Goal: Contribute content: Contribute content

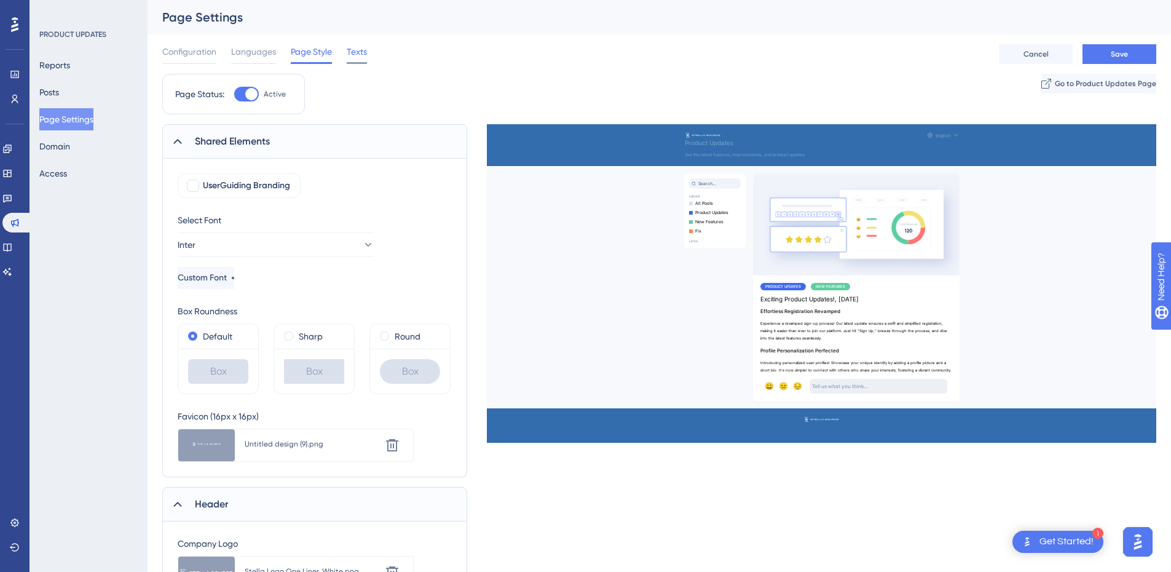
click at [358, 53] on span "Texts" at bounding box center [357, 51] width 20 height 15
click at [362, 51] on span "Texts" at bounding box center [357, 51] width 20 height 15
click at [312, 52] on span "Page Style" at bounding box center [311, 51] width 41 height 15
click at [275, 65] on div "Configuration Languages Page Style Texts Cancel Save" at bounding box center [659, 53] width 994 height 39
click at [264, 47] on span "Languages" at bounding box center [253, 51] width 45 height 15
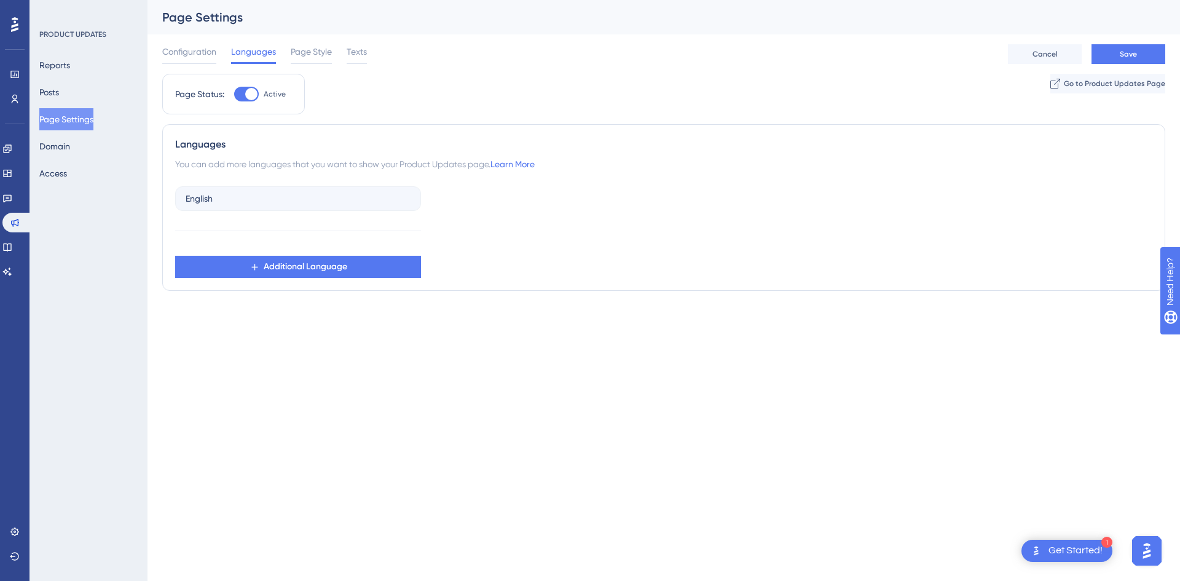
click at [369, 55] on div "Configuration Languages Page Style Texts Cancel Save" at bounding box center [663, 53] width 1003 height 39
click at [357, 55] on span "Texts" at bounding box center [357, 51] width 20 height 15
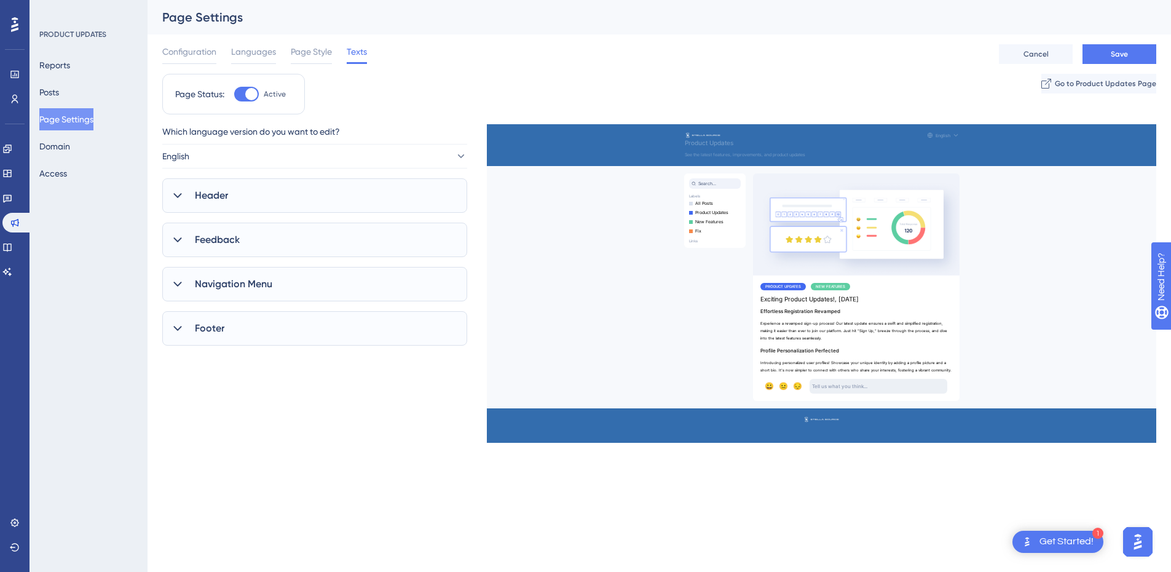
click at [288, 205] on div "Header" at bounding box center [314, 195] width 305 height 34
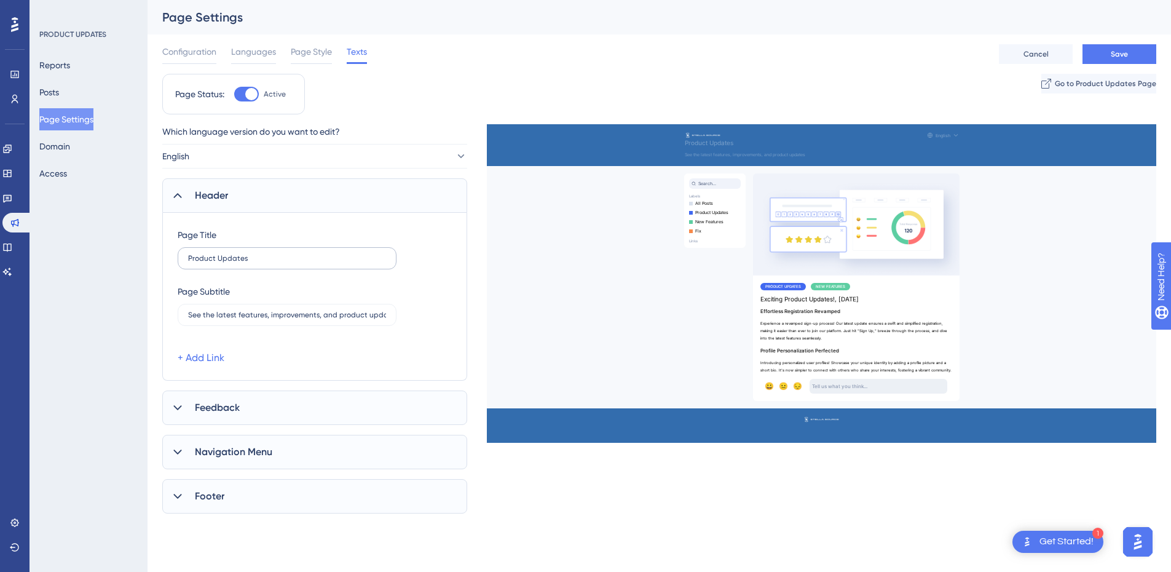
click at [187, 258] on label "Product Updates" at bounding box center [287, 258] width 219 height 22
click at [188, 258] on input "Product Updates" at bounding box center [287, 258] width 198 height 9
click at [191, 258] on input "Product Updates" at bounding box center [287, 258] width 198 height 9
click at [189, 257] on input "Product Updates" at bounding box center [287, 258] width 198 height 9
click at [246, 260] on input "Stella Source Product Updates" at bounding box center [287, 258] width 198 height 9
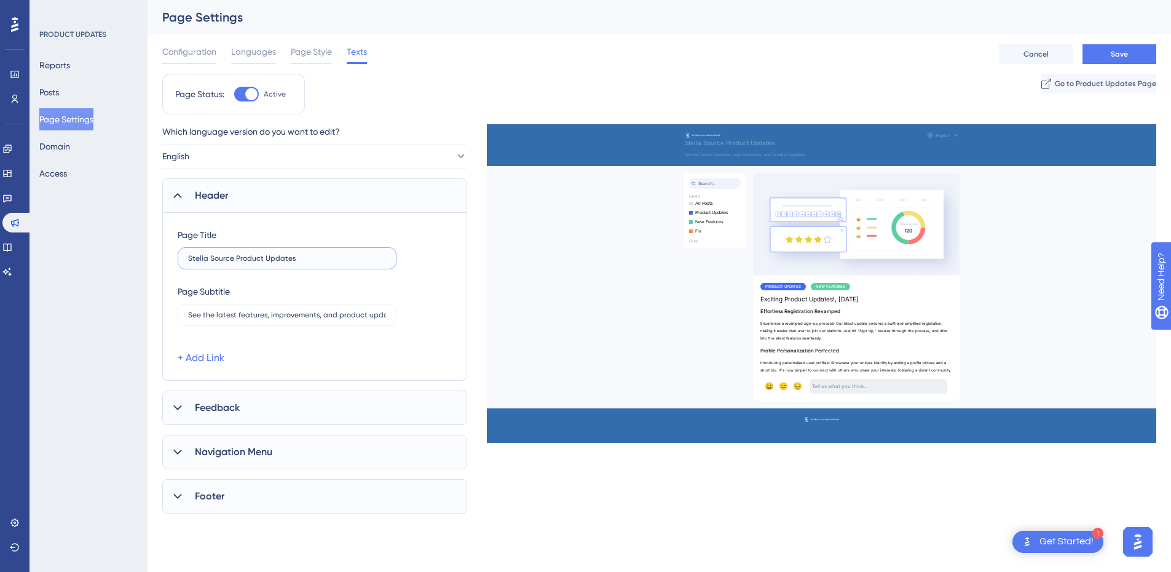
click at [231, 259] on input "Stella Source Product Updates" at bounding box center [287, 258] width 198 height 9
drag, startPoint x: 232, startPoint y: 258, endPoint x: 167, endPoint y: 262, distance: 65.9
click at [167, 262] on div "Page Title Stella Source Product Updates Page Subtitle See the latest features,…" at bounding box center [314, 297] width 305 height 168
type input "What's New With [PERSON_NAME] | Product Updates"
click at [267, 312] on input "See the latest features, improvements, and product updates" at bounding box center [287, 314] width 198 height 9
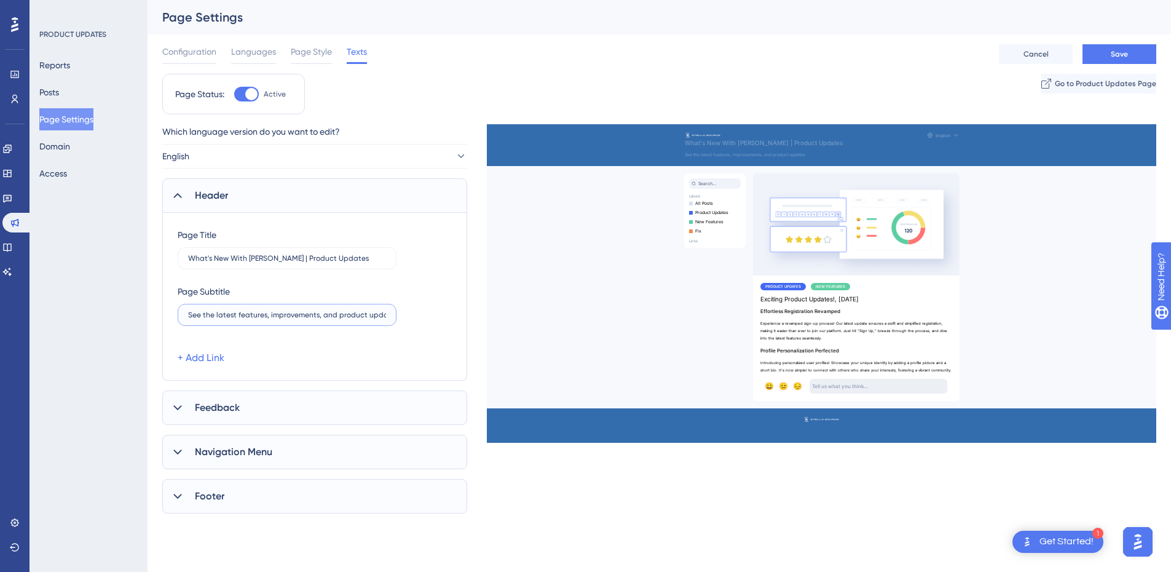
click at [267, 312] on input "See the latest features, improvements, and product updates" at bounding box center [287, 314] width 198 height 9
paste input "The latest features and fixes, straight from the lab."
drag, startPoint x: 200, startPoint y: 315, endPoint x: 180, endPoint y: 316, distance: 20.3
click at [180, 316] on label "The latest features and fixes, straight from the Stella shop." at bounding box center [287, 315] width 219 height 22
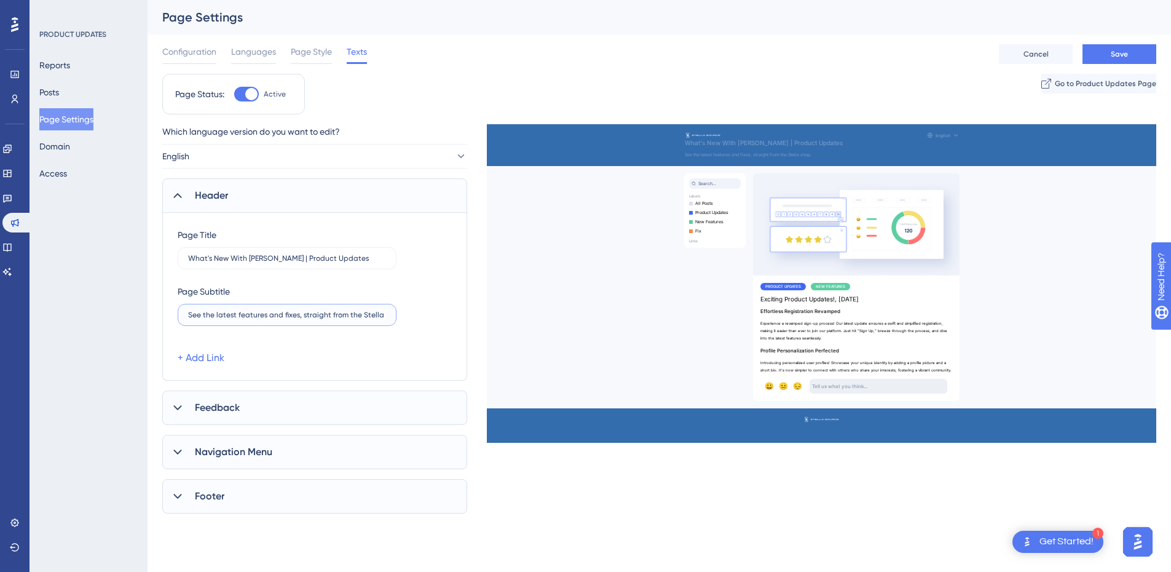
click at [379, 314] on input "See the latest features and fixes, straight from the Stella shop." at bounding box center [287, 314] width 198 height 9
click at [267, 316] on input "See the latest features and fixes, straight from the Stella shop floor." at bounding box center [287, 314] width 198 height 9
type input "See the latest features and updates, straight from the Stella shop floor."
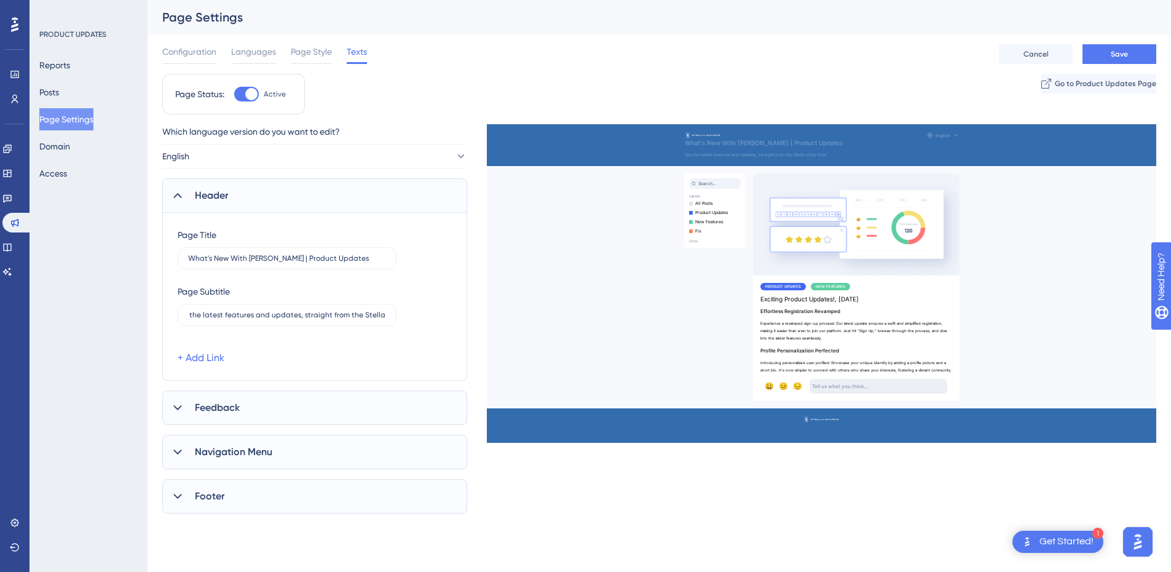
click at [436, 272] on div "Page Title What's New With [PERSON_NAME] | Product Updates Page Subtitle See th…" at bounding box center [315, 296] width 274 height 138
click at [295, 256] on input "What's New With [PERSON_NAME] | Product Updates" at bounding box center [287, 258] width 198 height 9
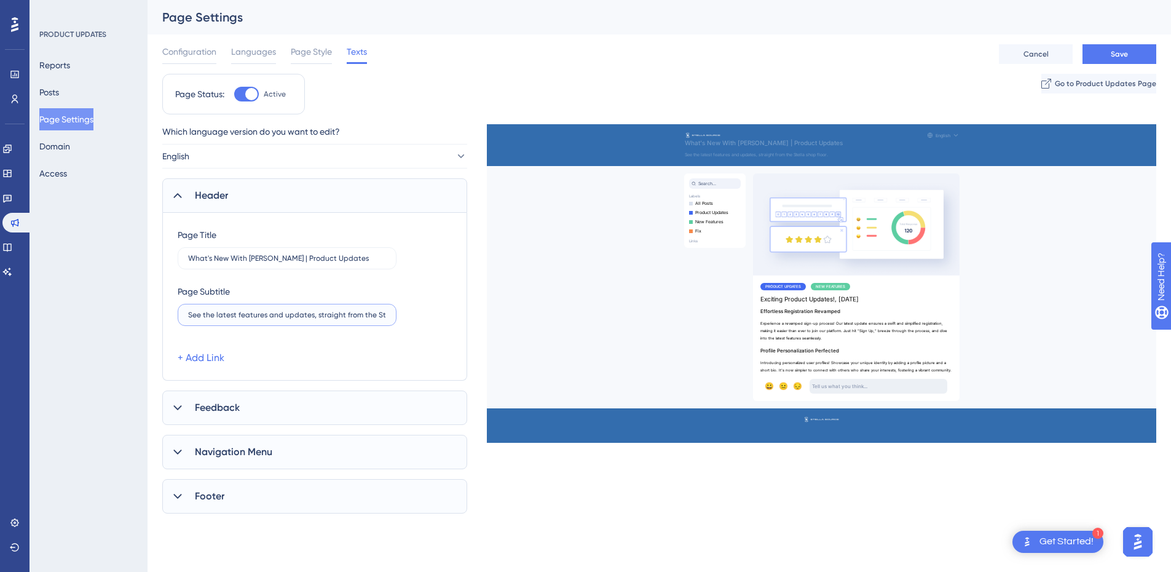
click at [328, 312] on input "See the latest features and updates, straight from the Stella shop floor." at bounding box center [287, 314] width 198 height 9
click at [326, 312] on input "See the latest features and updates, straight from the Stella shop floor." at bounding box center [287, 314] width 198 height 9
click at [297, 261] on input "What's New With [PERSON_NAME] | Product Updates" at bounding box center [287, 258] width 198 height 9
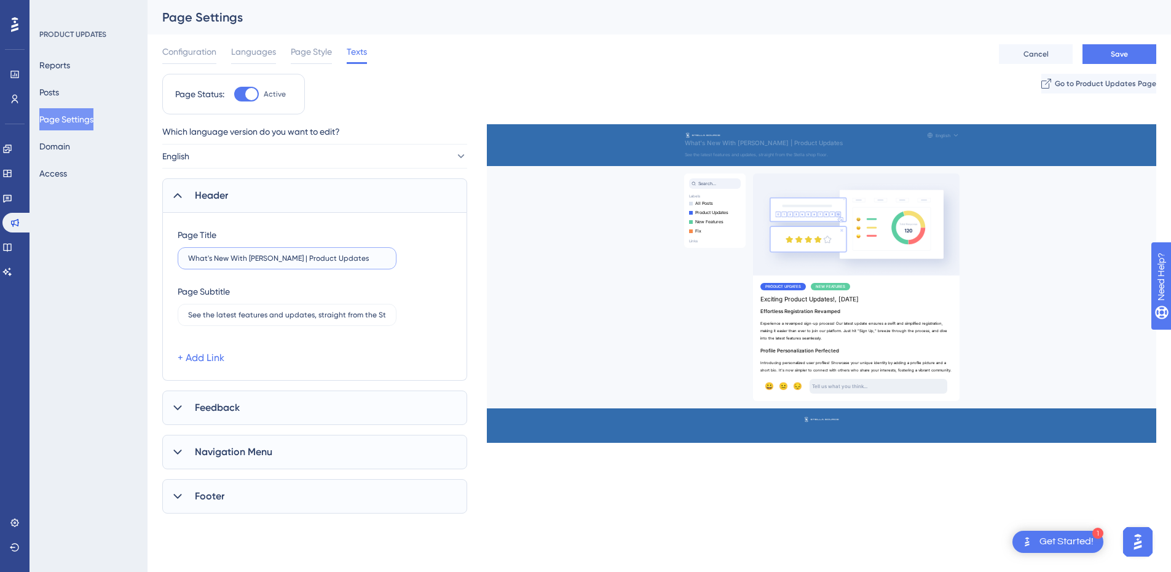
click at [297, 261] on input "What's New With [PERSON_NAME] | Product Updates" at bounding box center [287, 258] width 198 height 9
drag, startPoint x: 245, startPoint y: 259, endPoint x: 337, endPoint y: 259, distance: 92.2
click at [245, 259] on input "What's New With [PERSON_NAME] | Product Updates" at bounding box center [287, 258] width 198 height 9
type input "What's New At Stella | Product Updates"
click at [423, 324] on div "Page Subtitle See the latest features and updates, straight from the Stella sho…" at bounding box center [315, 305] width 274 height 42
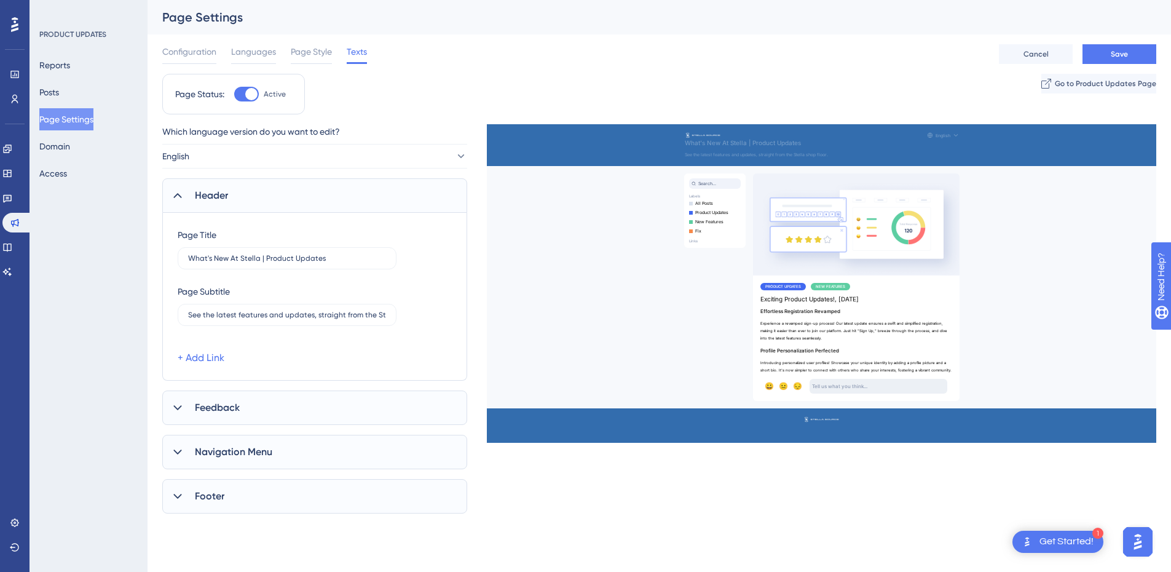
click at [238, 412] on span "Feedback" at bounding box center [217, 407] width 45 height 15
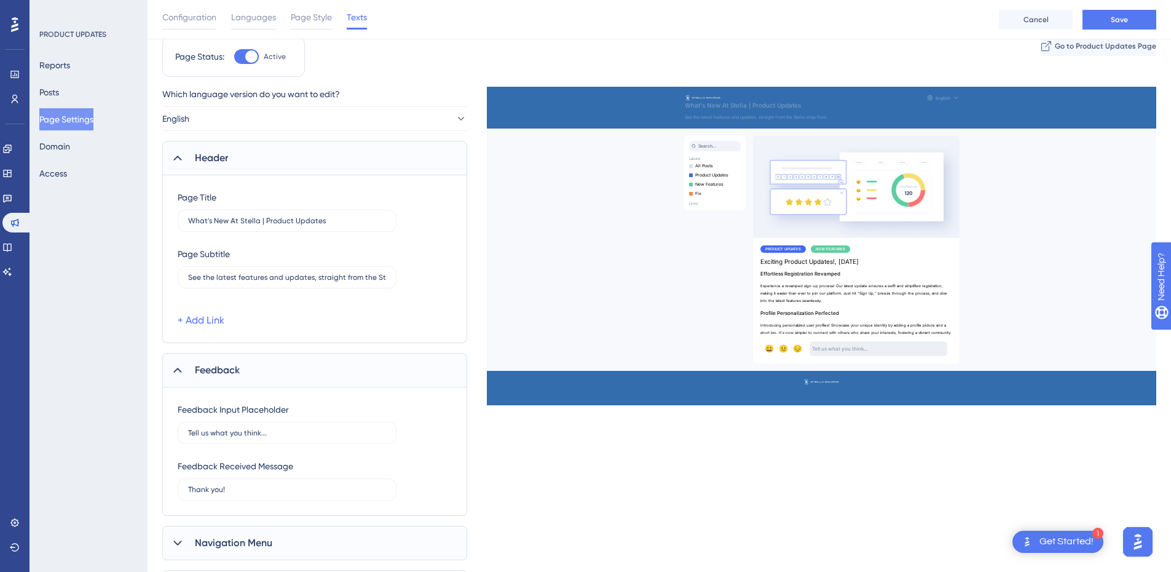
scroll to position [123, 0]
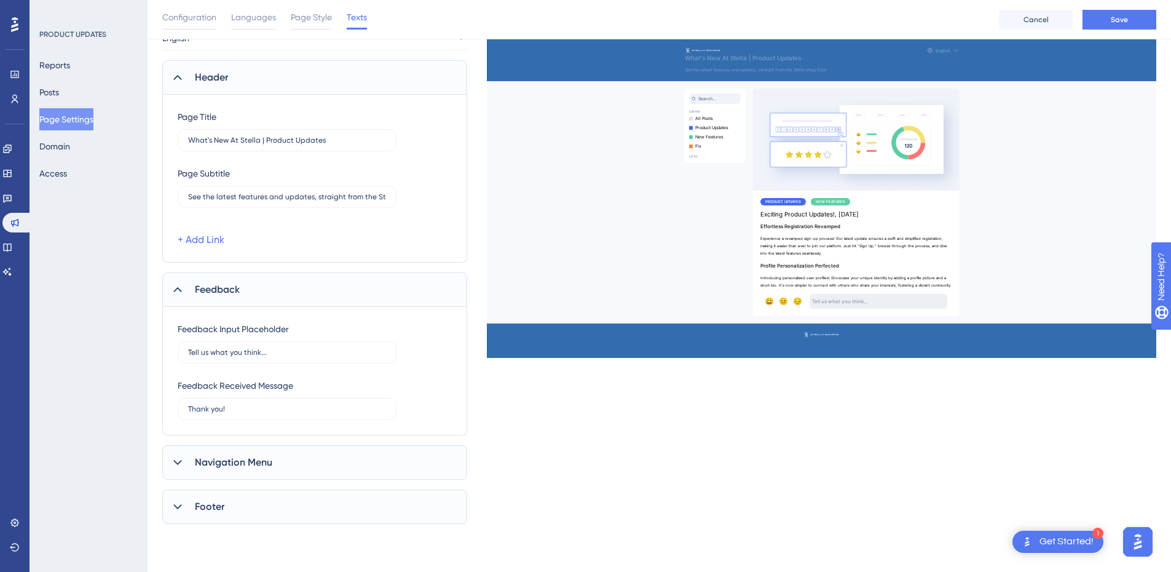
click at [261, 463] on span "Navigation Menu" at bounding box center [233, 462] width 77 height 15
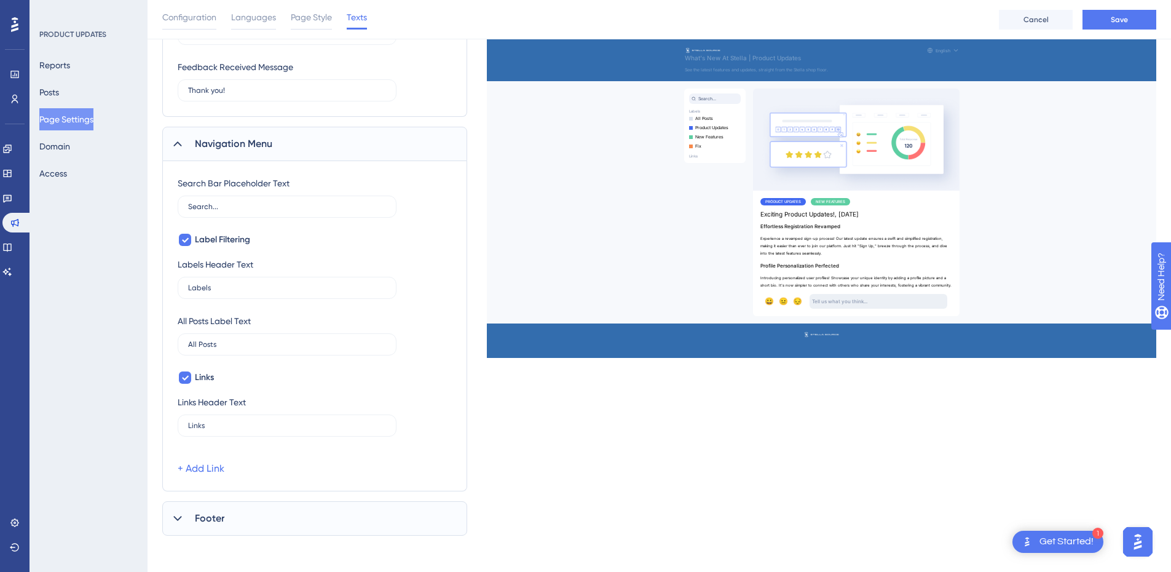
scroll to position [444, 0]
click at [240, 337] on input "All Posts" at bounding box center [287, 341] width 198 height 9
click at [218, 511] on span "Footer" at bounding box center [210, 515] width 30 height 15
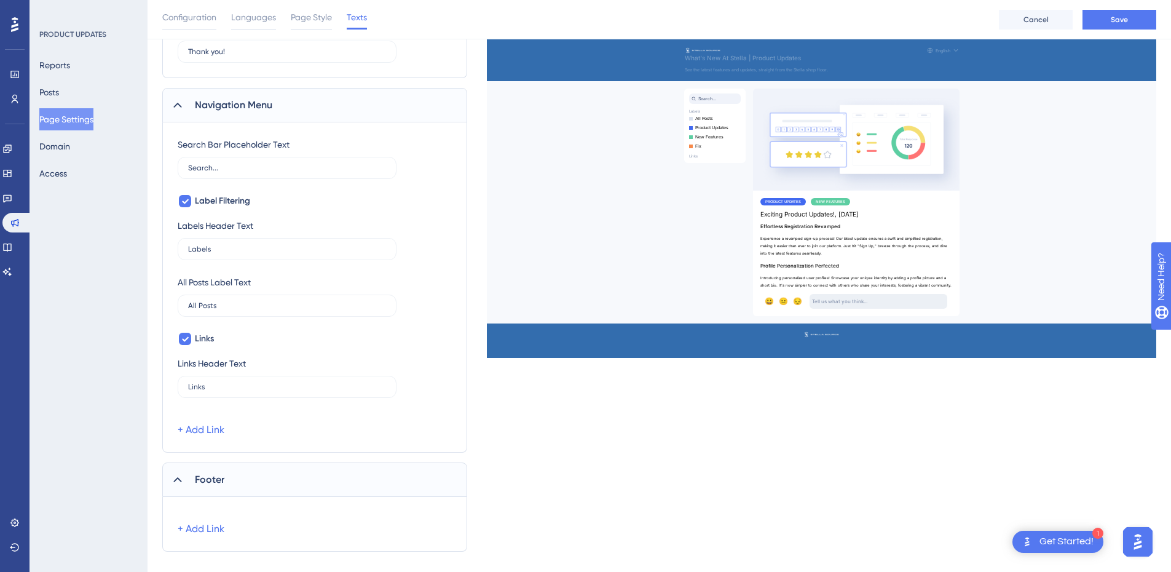
scroll to position [499, 0]
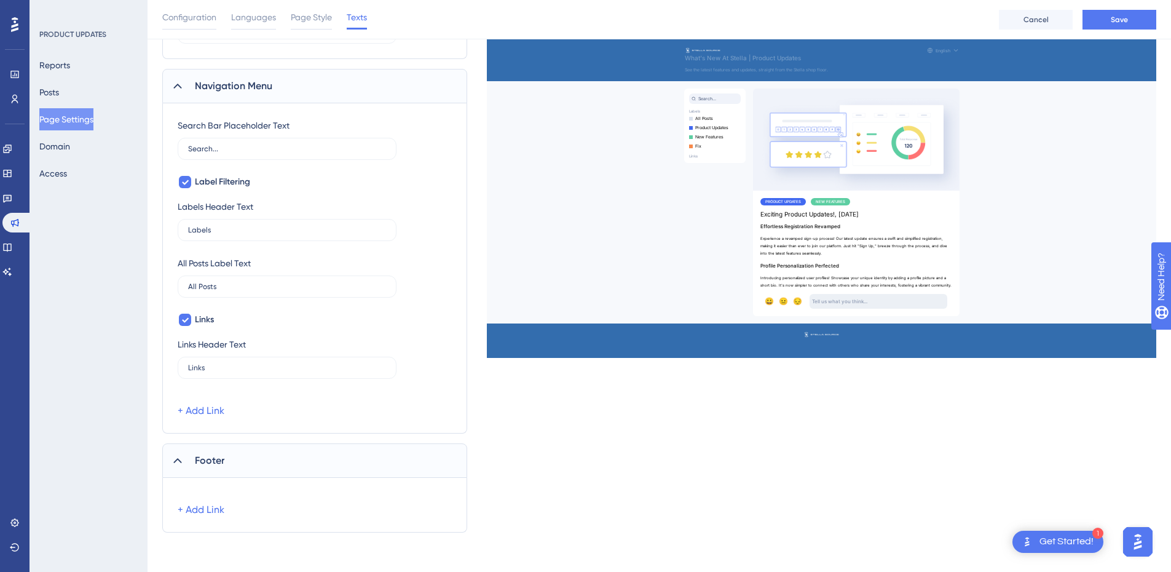
click at [209, 463] on span "Footer" at bounding box center [210, 460] width 30 height 15
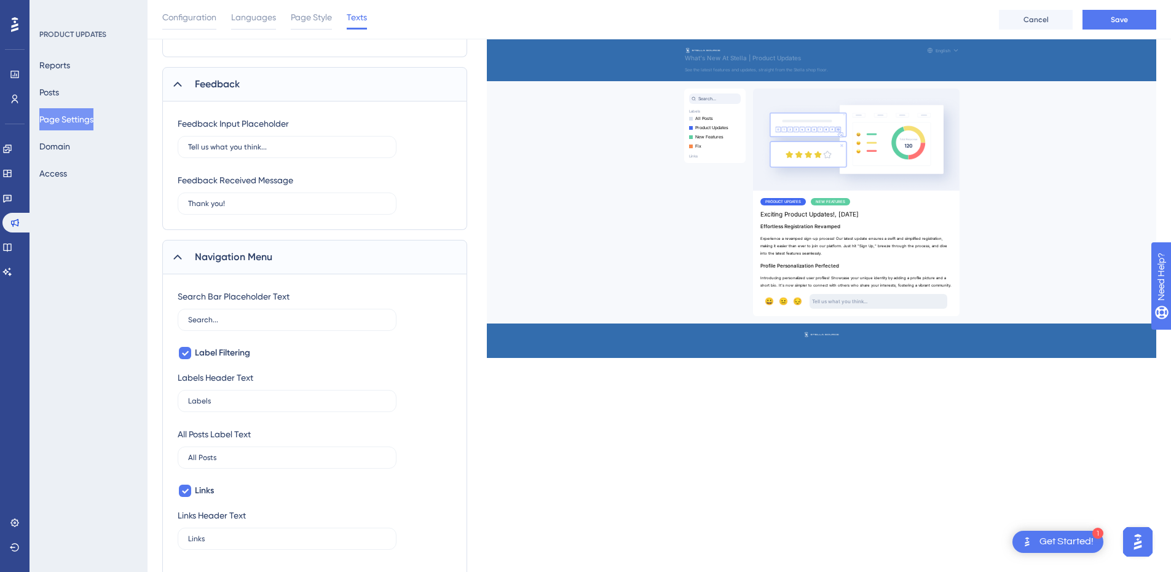
scroll to position [321, 0]
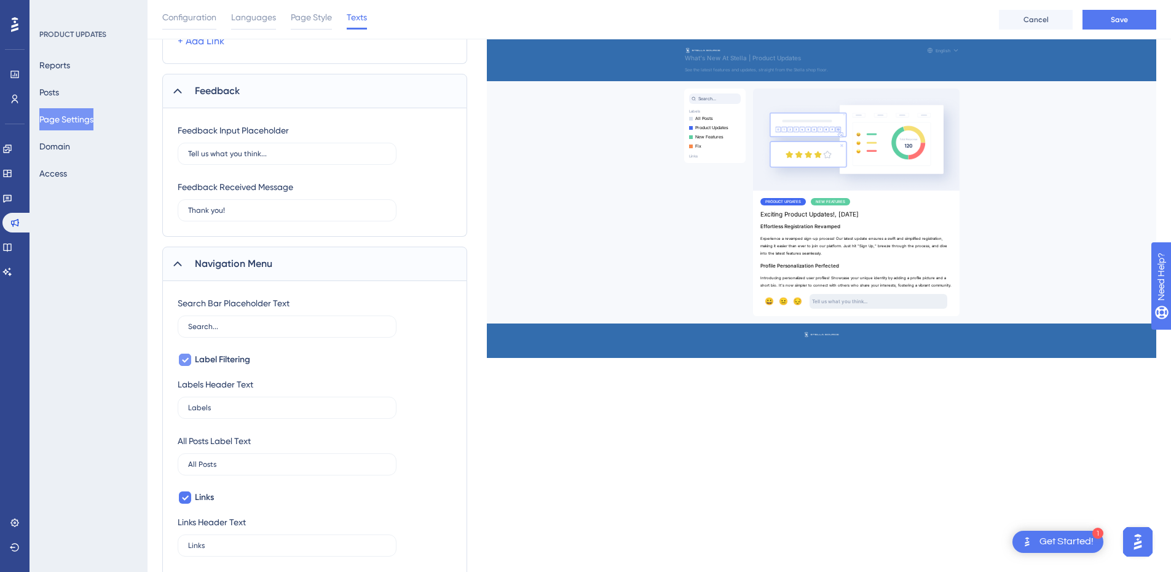
click at [183, 357] on icon at bounding box center [184, 360] width 7 height 10
click at [183, 357] on div at bounding box center [185, 359] width 12 height 12
checkbox input "true"
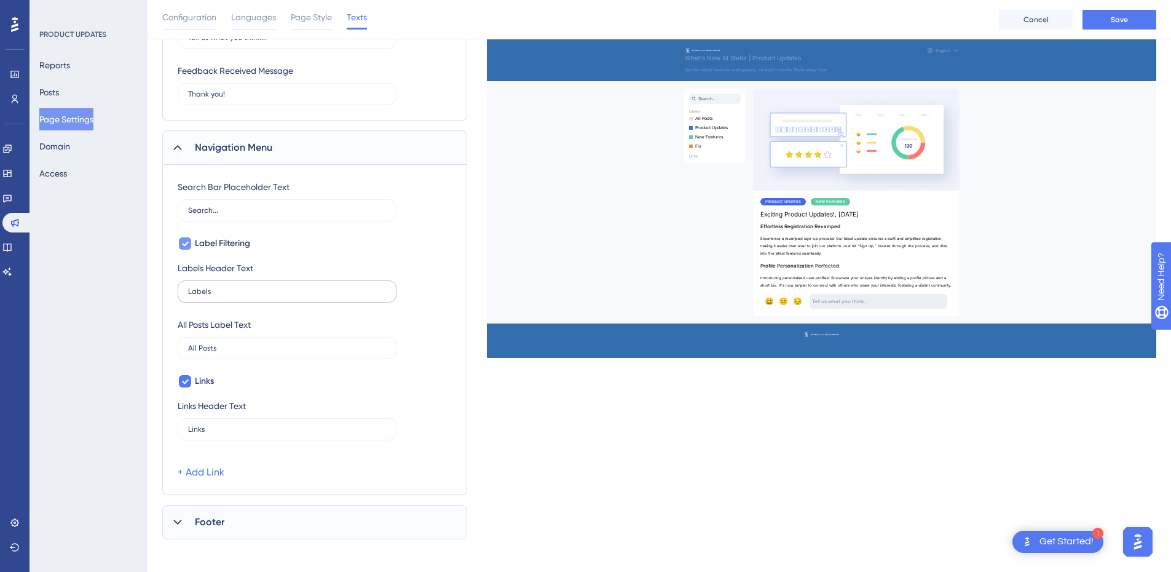
scroll to position [444, 0]
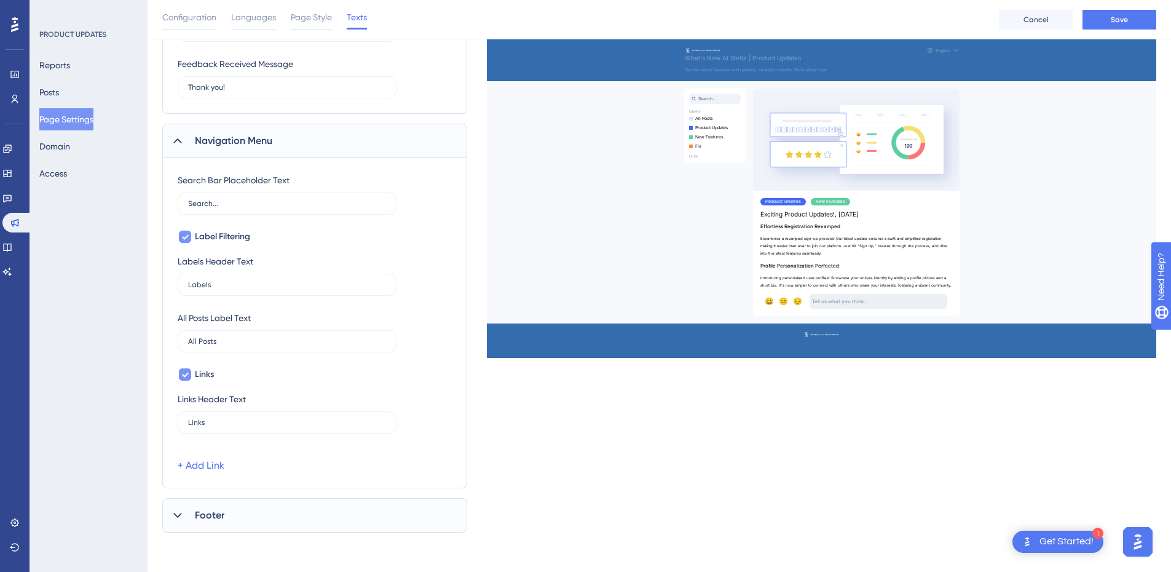
click at [186, 375] on icon at bounding box center [185, 374] width 7 height 5
checkbox input "false"
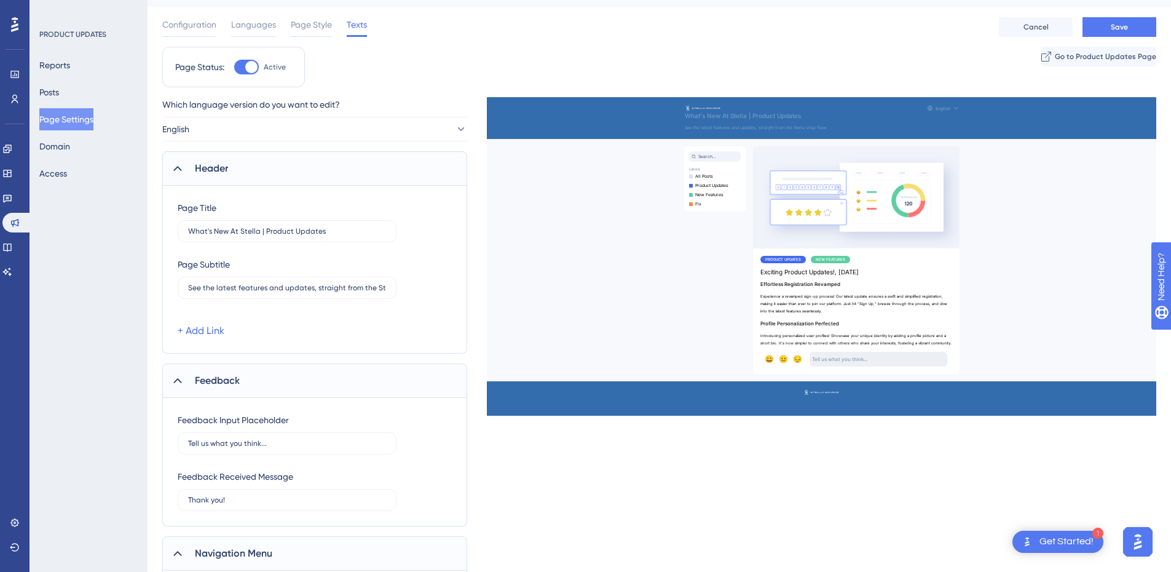
scroll to position [0, 0]
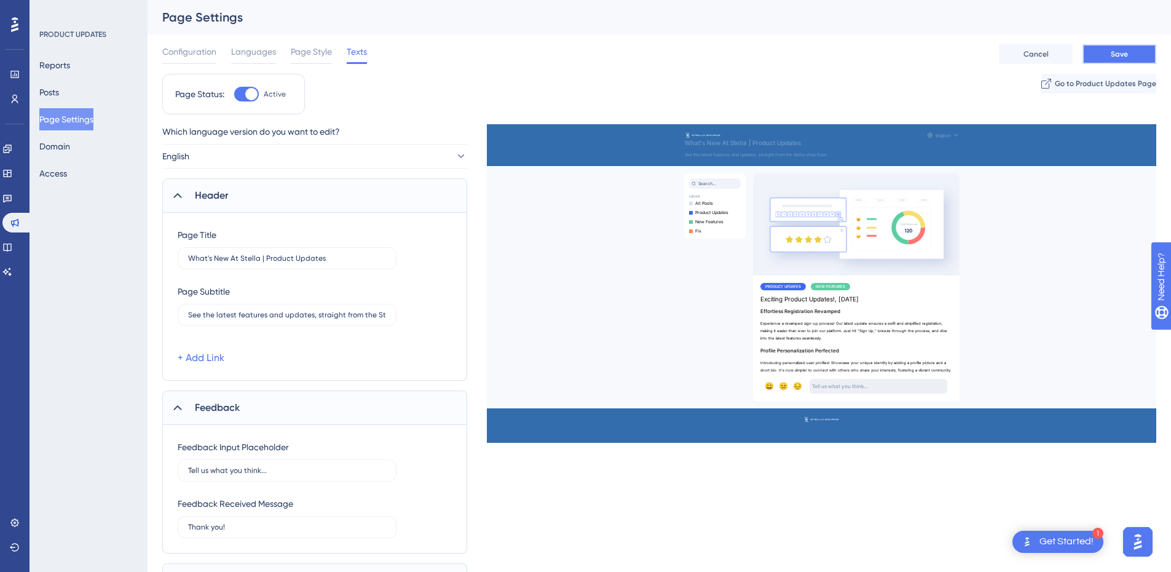
click at [1120, 60] on button "Save" at bounding box center [1119, 54] width 74 height 20
click at [1057, 85] on span "Go to Product Updates Page" at bounding box center [1104, 84] width 101 height 10
click at [183, 197] on icon at bounding box center [177, 195] width 12 height 12
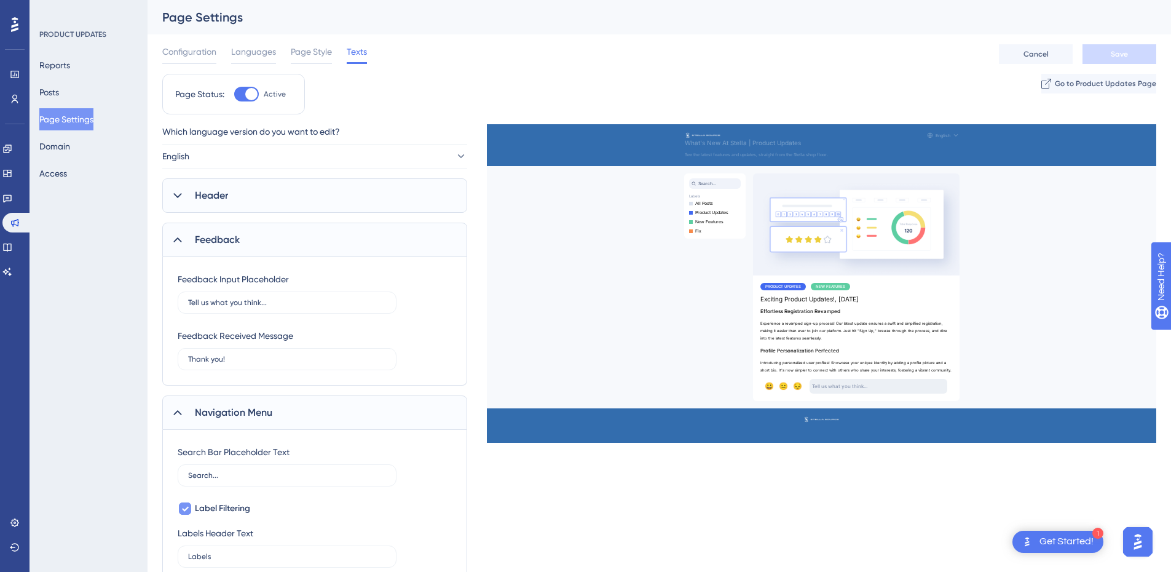
click at [173, 240] on icon at bounding box center [177, 240] width 12 height 12
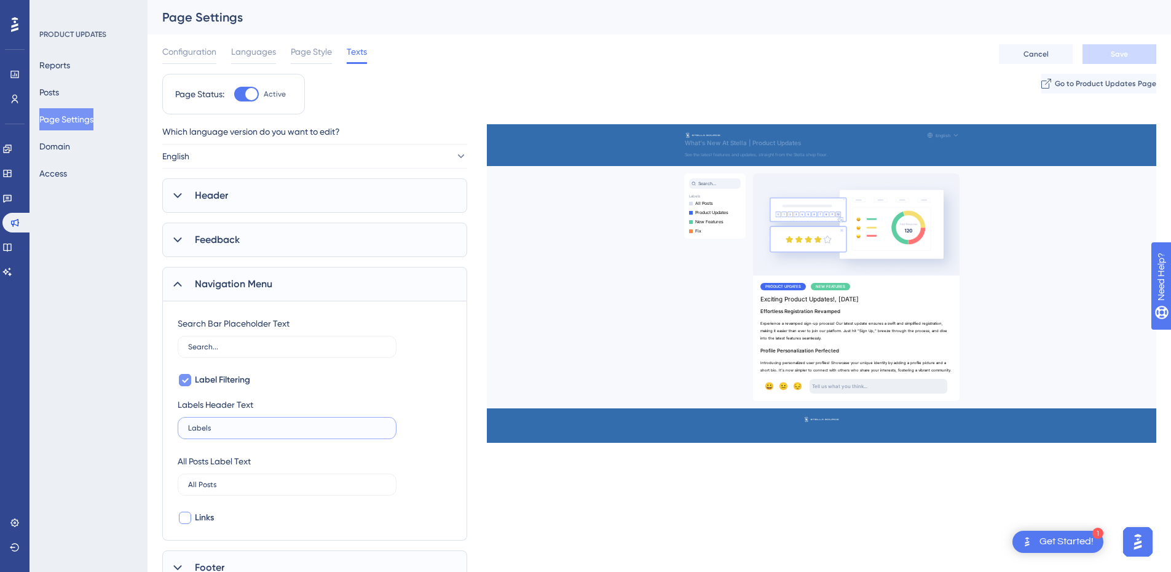
click at [227, 425] on input "Labels" at bounding box center [287, 427] width 198 height 9
click at [229, 425] on input "Labels" at bounding box center [287, 427] width 198 height 9
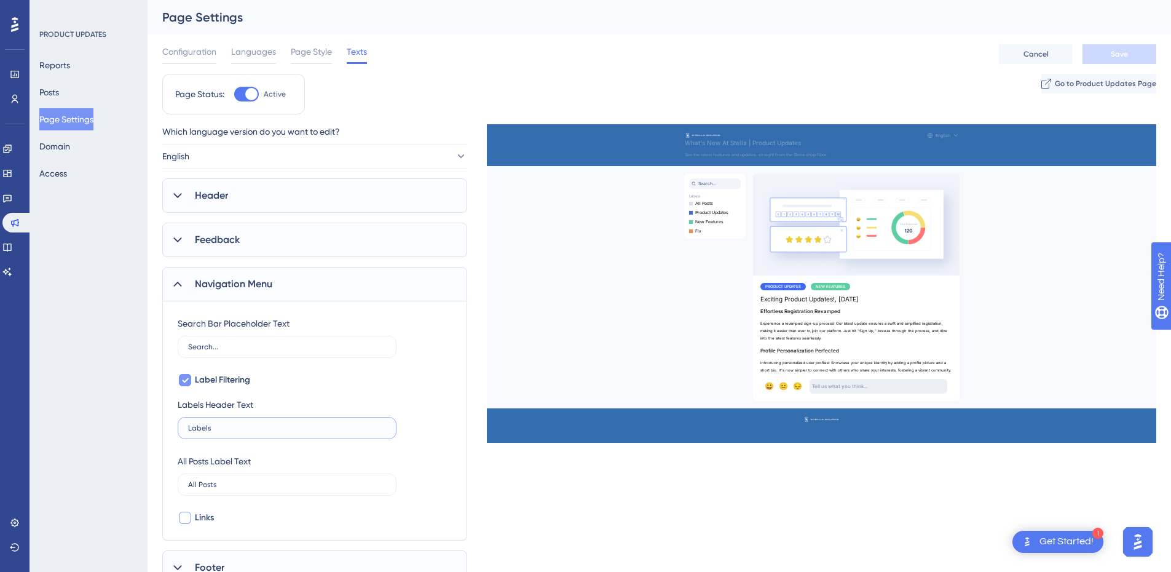
click at [301, 431] on input "Labels" at bounding box center [287, 427] width 198 height 9
type input "Filters"
click at [430, 440] on div "Search Bar Placeholder Text Search... Label Filtering Labels Header Text Filter…" at bounding box center [315, 420] width 274 height 209
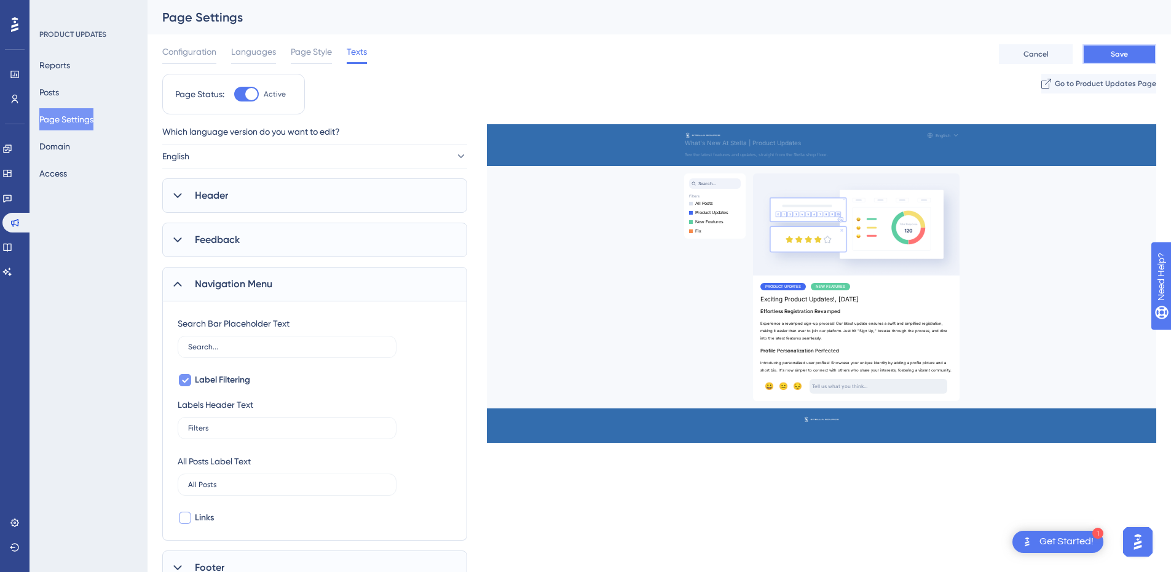
click at [1122, 53] on span "Save" at bounding box center [1119, 54] width 17 height 10
click at [315, 51] on span "Page Style" at bounding box center [311, 51] width 41 height 15
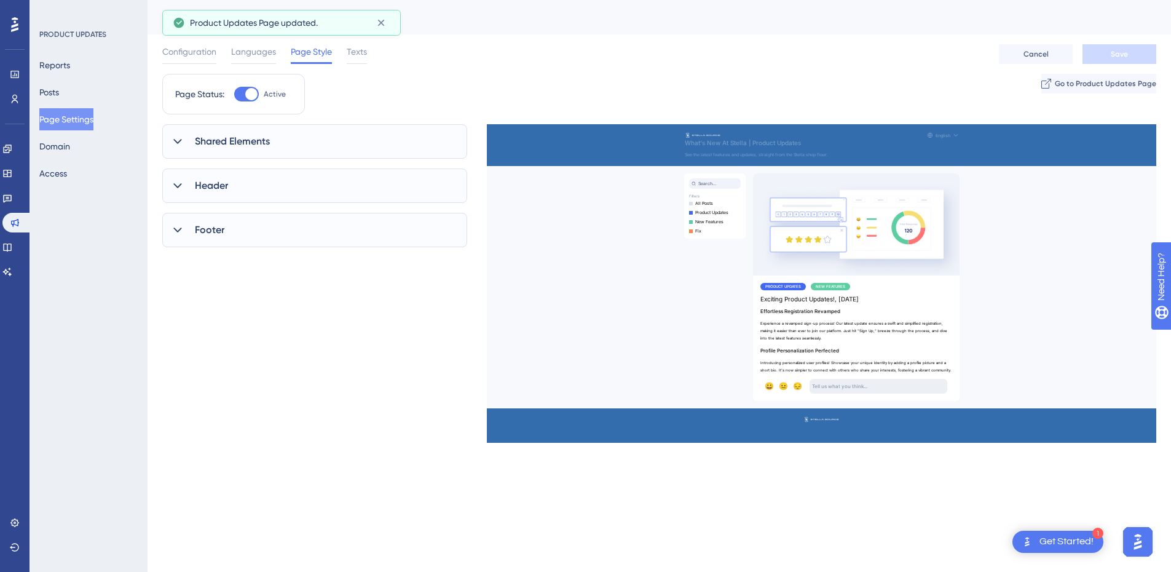
click at [241, 141] on span "Shared Elements" at bounding box center [232, 141] width 75 height 15
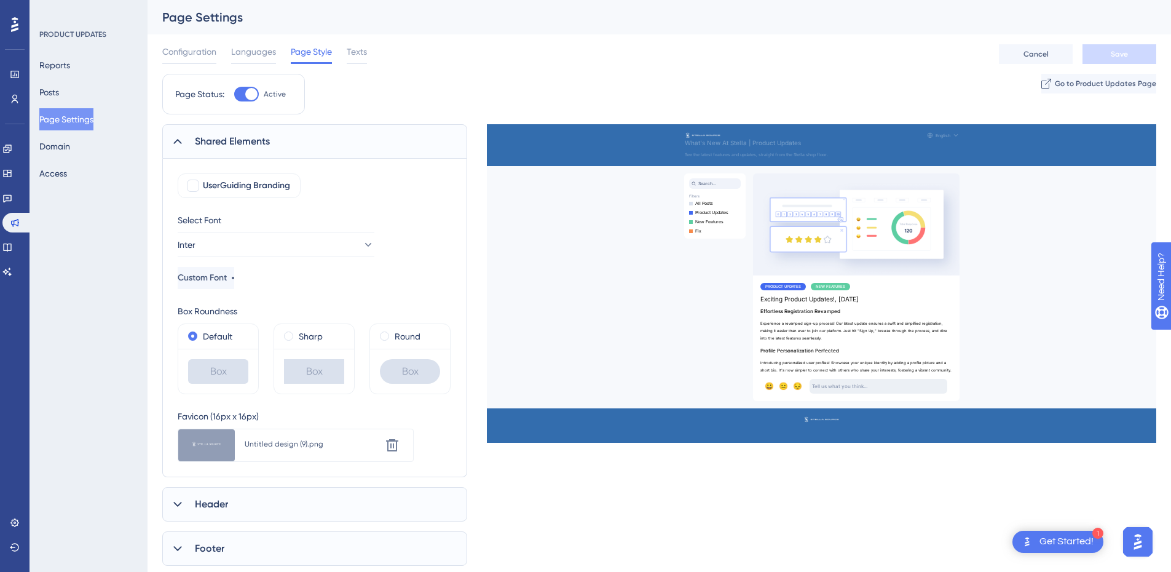
click at [179, 151] on div "Shared Elements" at bounding box center [314, 141] width 305 height 34
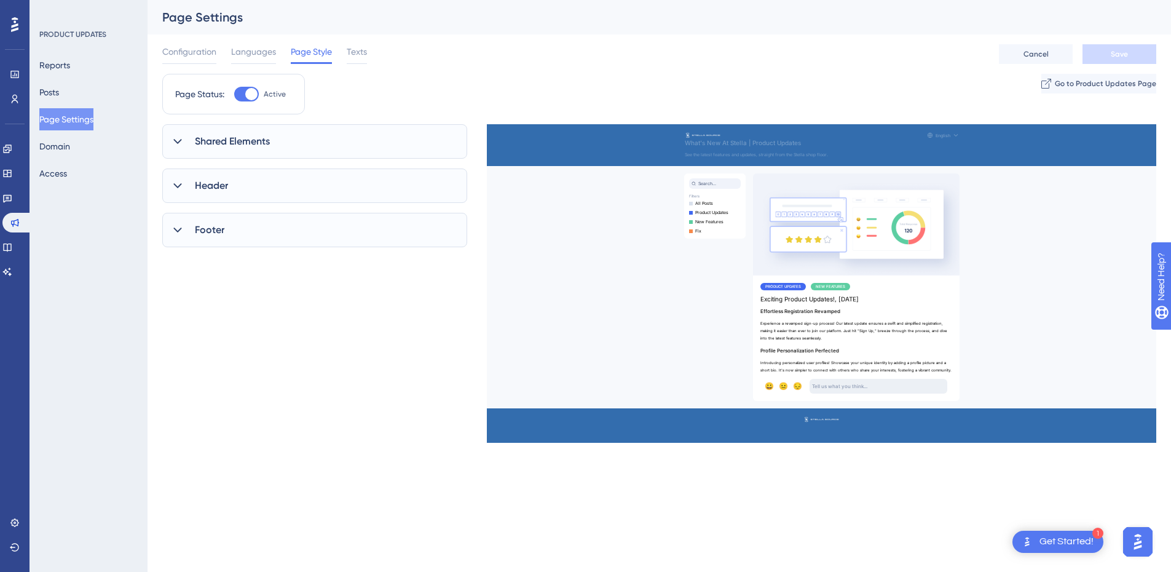
click at [203, 187] on span "Header" at bounding box center [211, 185] width 33 height 15
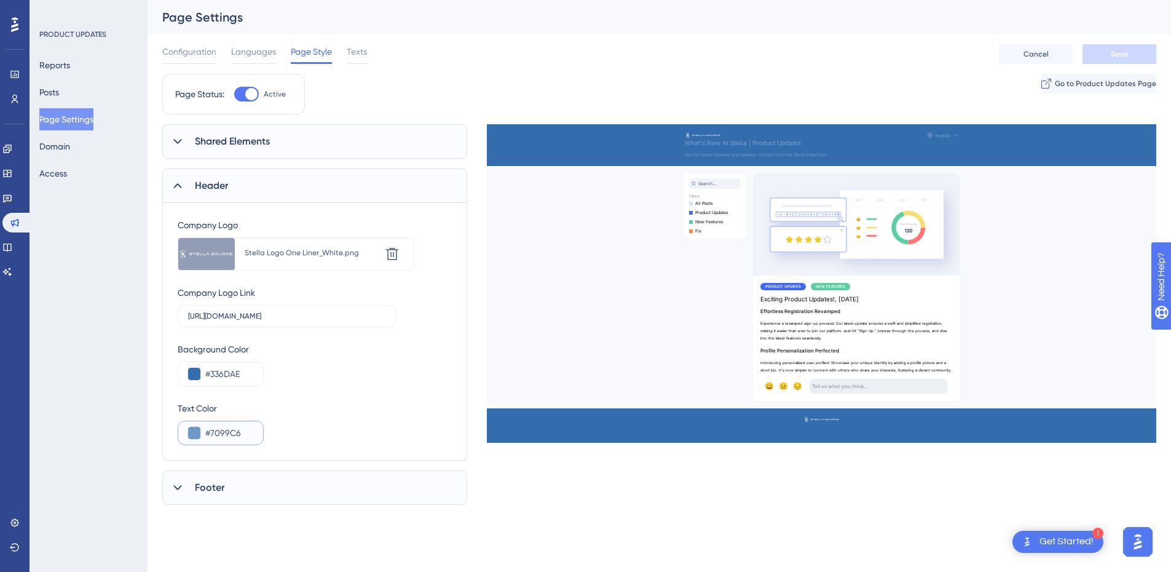
click at [229, 434] on input "#7099C6" at bounding box center [229, 432] width 48 height 15
click at [190, 433] on button at bounding box center [194, 433] width 12 height 12
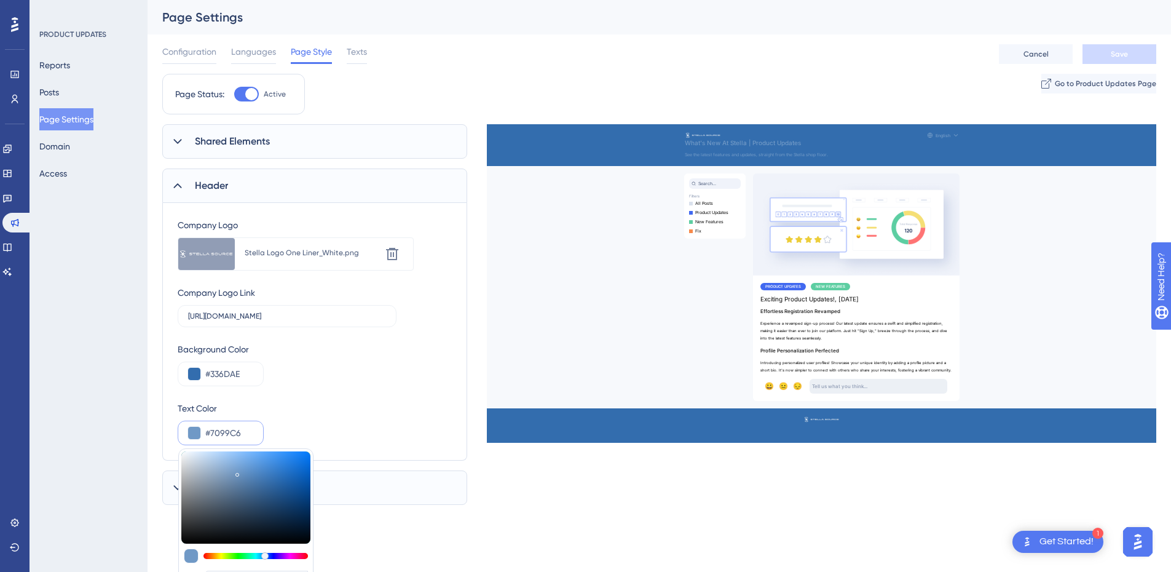
type input "#6f96c2"
type input "#6F96C2"
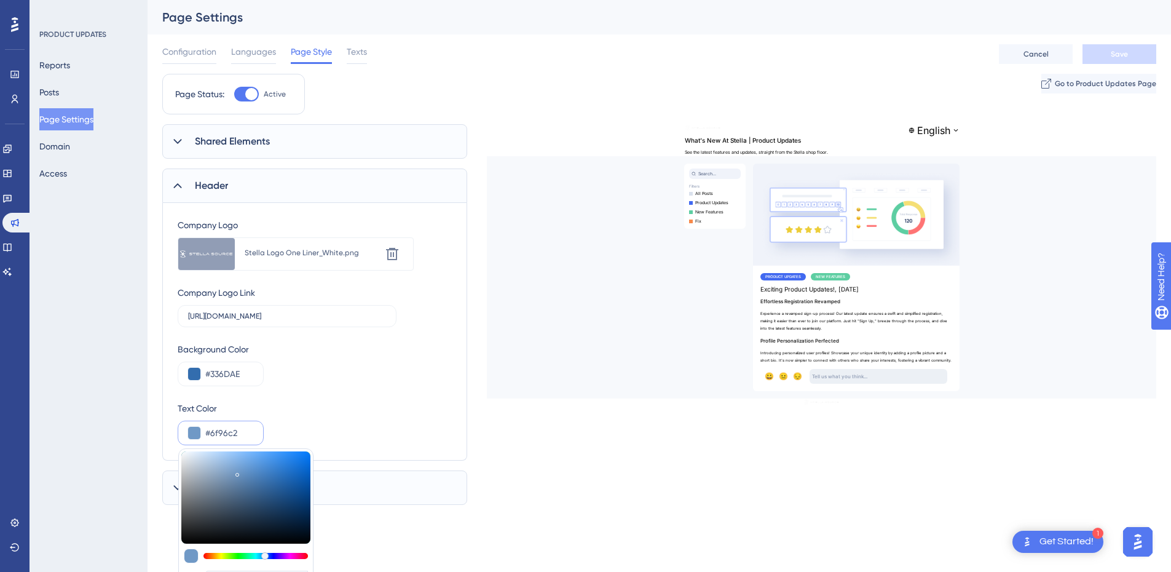
type input "#7096c2"
type input "#7096C2"
type input "#bbd4f0"
type input "#BBD4F0"
type input "#f8fbff"
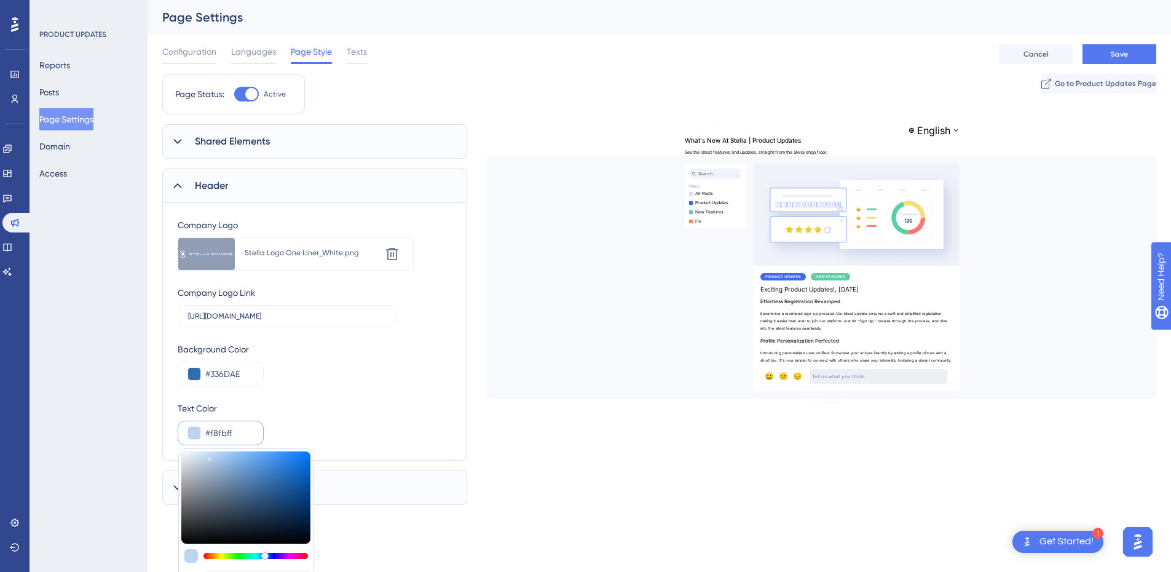
type input "#F8FBFF"
type input "#fbfdff"
type input "#FBFDFF"
type input "#ffffff"
type input "#FFFFFF"
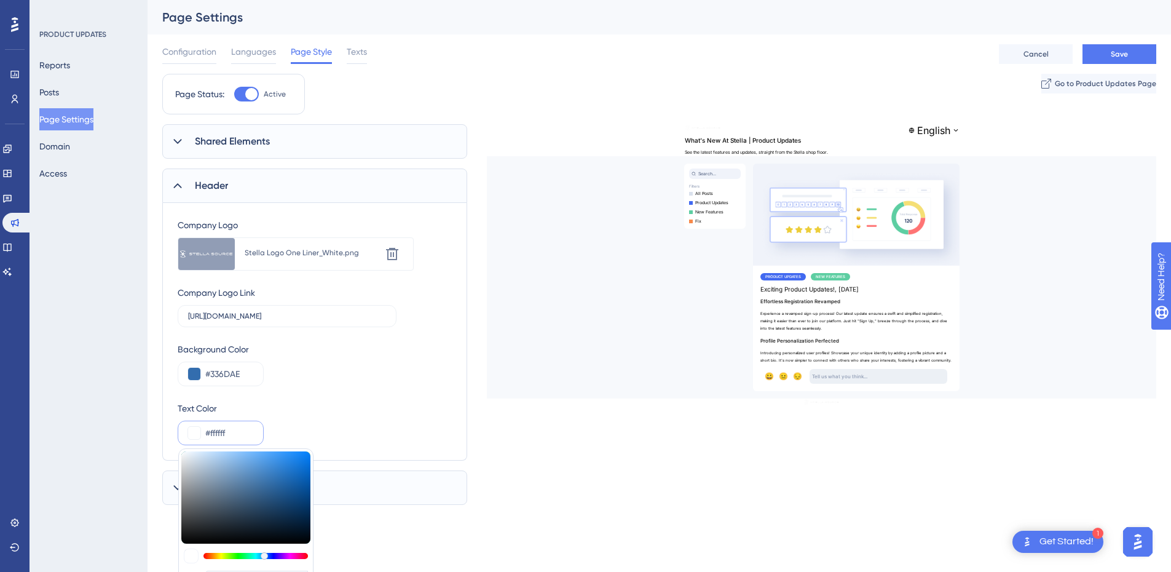
drag, startPoint x: 237, startPoint y: 473, endPoint x: 169, endPoint y: 444, distance: 73.5
click at [169, 444] on div "Company Logo Upload new image Stella Logo One Liner_White.png Delete Company Lo…" at bounding box center [314, 332] width 305 height 258
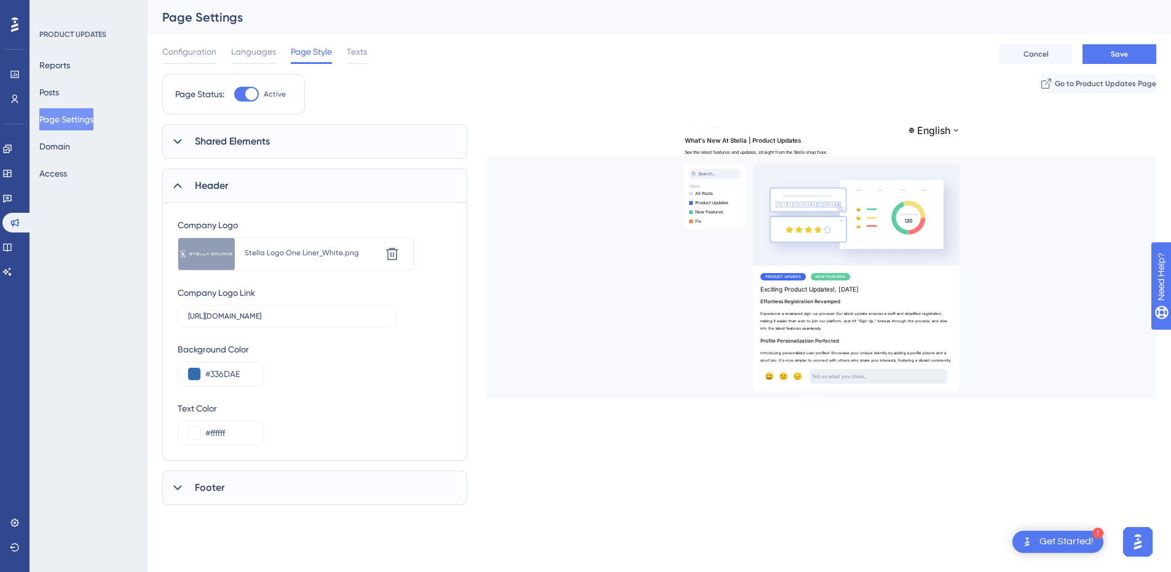
click at [326, 404] on div "Text Color #ffffff" at bounding box center [315, 423] width 274 height 44
click at [275, 487] on div "Footer" at bounding box center [314, 487] width 305 height 34
click at [188, 148] on div "Shared Elements" at bounding box center [314, 141] width 305 height 34
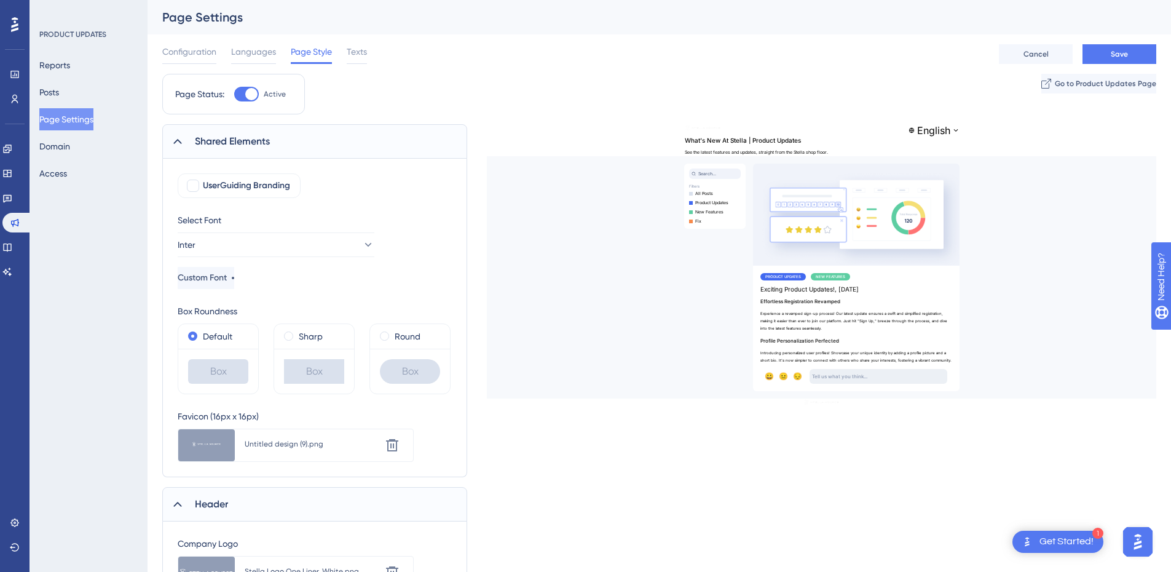
click at [296, 443] on div "Untitled design (9).png" at bounding box center [312, 444] width 135 height 10
click at [209, 446] on icon at bounding box center [207, 445] width 10 height 10
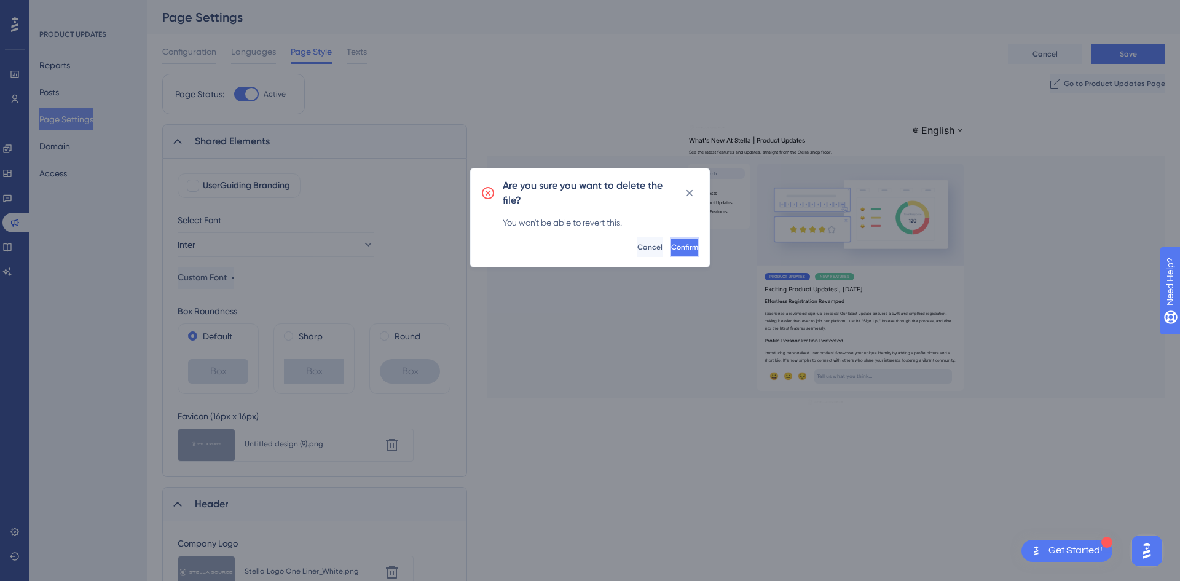
click at [671, 251] on span "Confirm" at bounding box center [684, 247] width 27 height 10
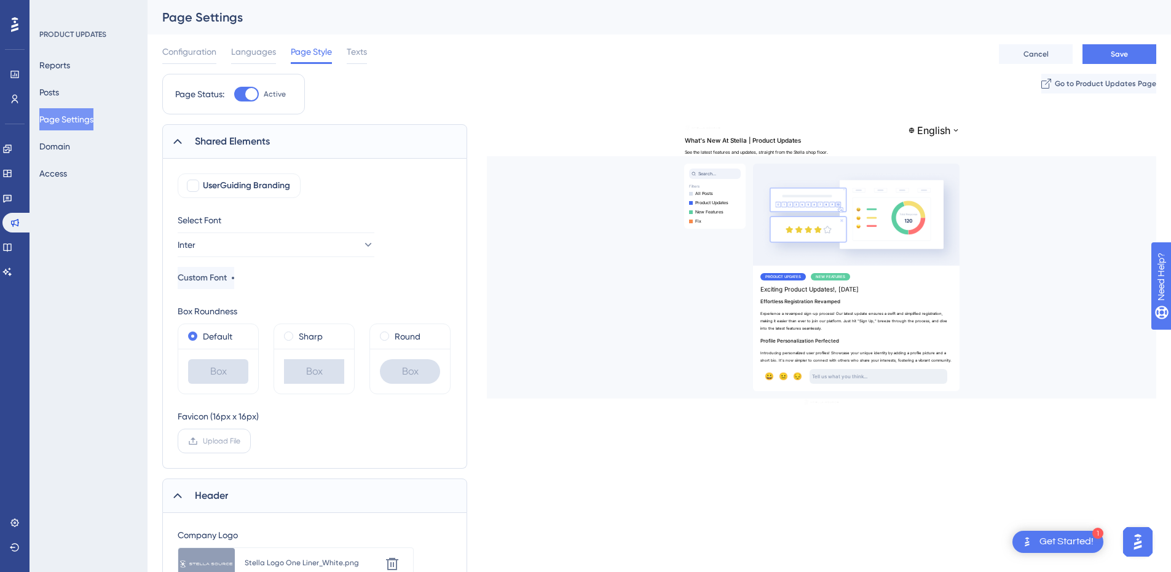
click at [224, 443] on span "Upload File" at bounding box center [221, 441] width 37 height 10
click at [240, 441] on input "Upload File" at bounding box center [240, 441] width 0 height 0
click at [1133, 58] on button "Save" at bounding box center [1119, 54] width 74 height 20
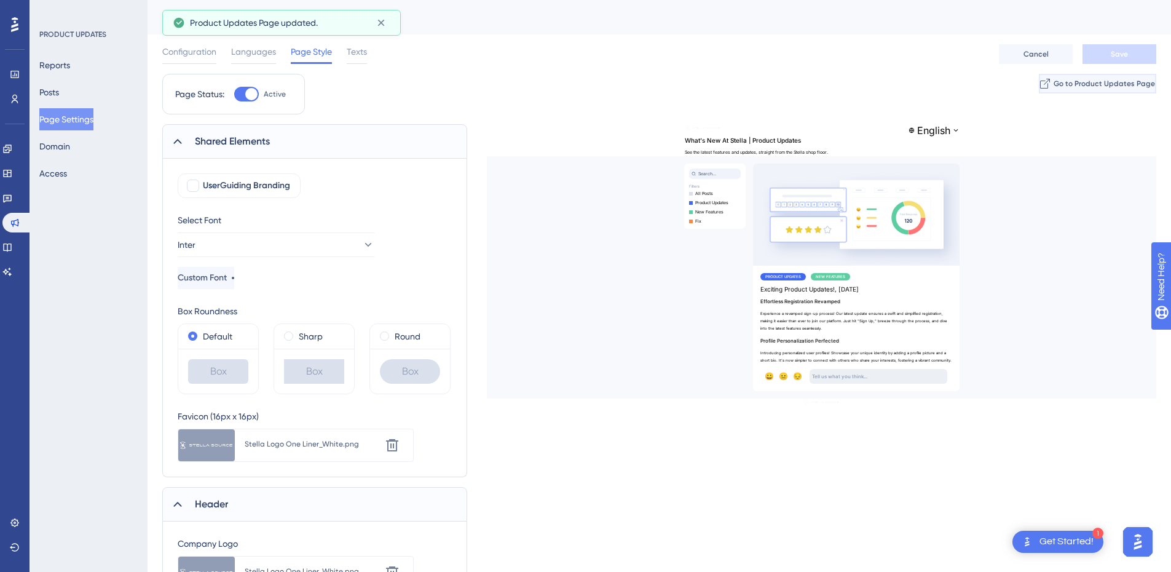
click at [1105, 84] on span "Go to Product Updates Page" at bounding box center [1104, 84] width 101 height 10
click at [59, 92] on button "Posts" at bounding box center [49, 92] width 20 height 22
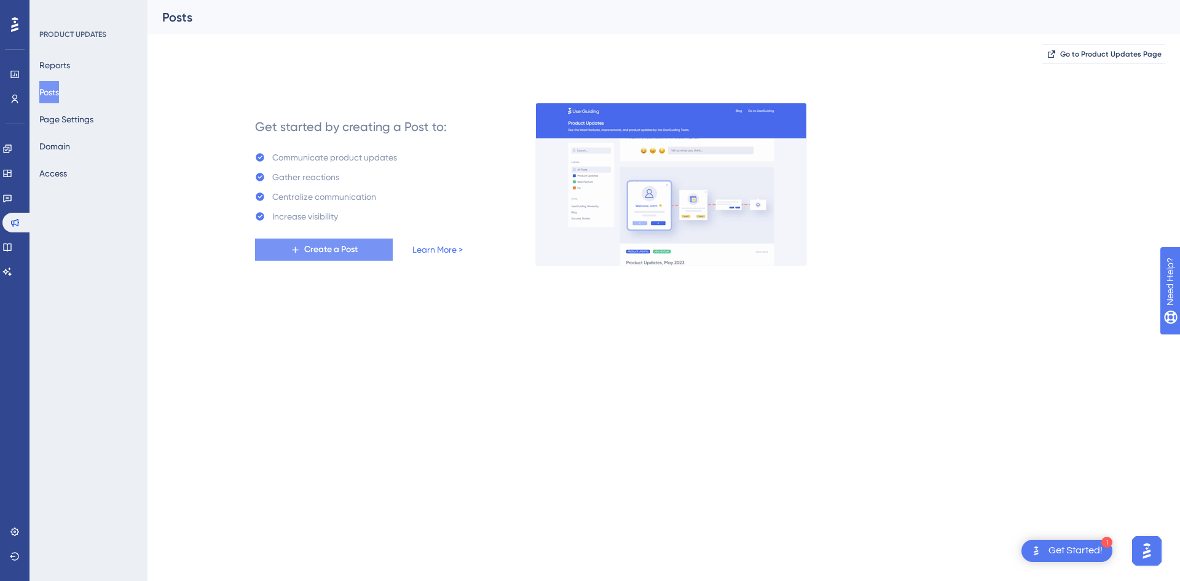
click at [328, 246] on span "Create a Post" at bounding box center [330, 249] width 53 height 15
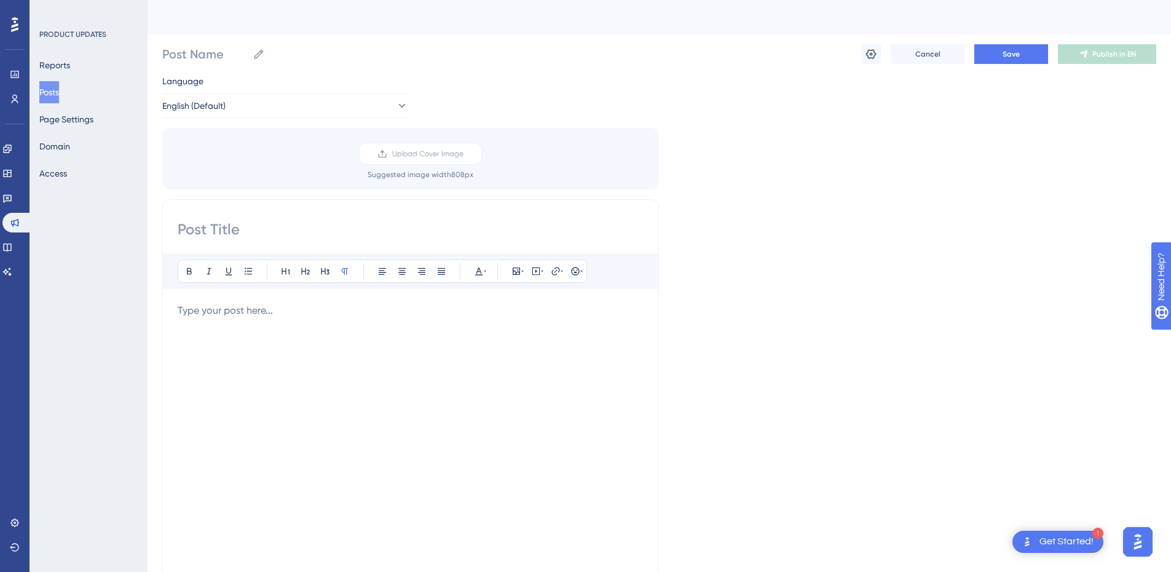
drag, startPoint x: 195, startPoint y: 253, endPoint x: 201, endPoint y: 251, distance: 6.6
click at [195, 253] on div "Bold Italic Underline Bullet Point Heading 1 Heading 2 Heading 3 Normal Align L…" at bounding box center [410, 394] width 497 height 390
click at [221, 232] on input at bounding box center [411, 229] width 466 height 20
click at [223, 233] on input at bounding box center [411, 229] width 466 height 20
paste input "New Feature: Real-Time Cost Updates for a Real-Time Market"
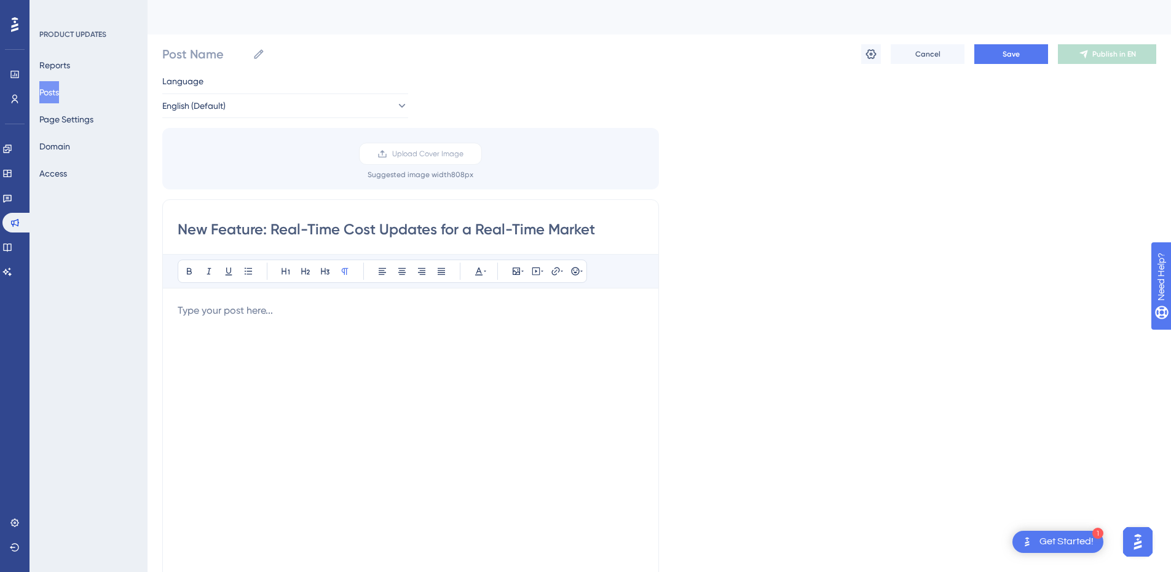
type input "New Feature: Real-Time Cost Updates for a Real-Time Market"
click at [230, 319] on div at bounding box center [411, 438] width 466 height 270
click at [283, 331] on div at bounding box center [411, 438] width 466 height 270
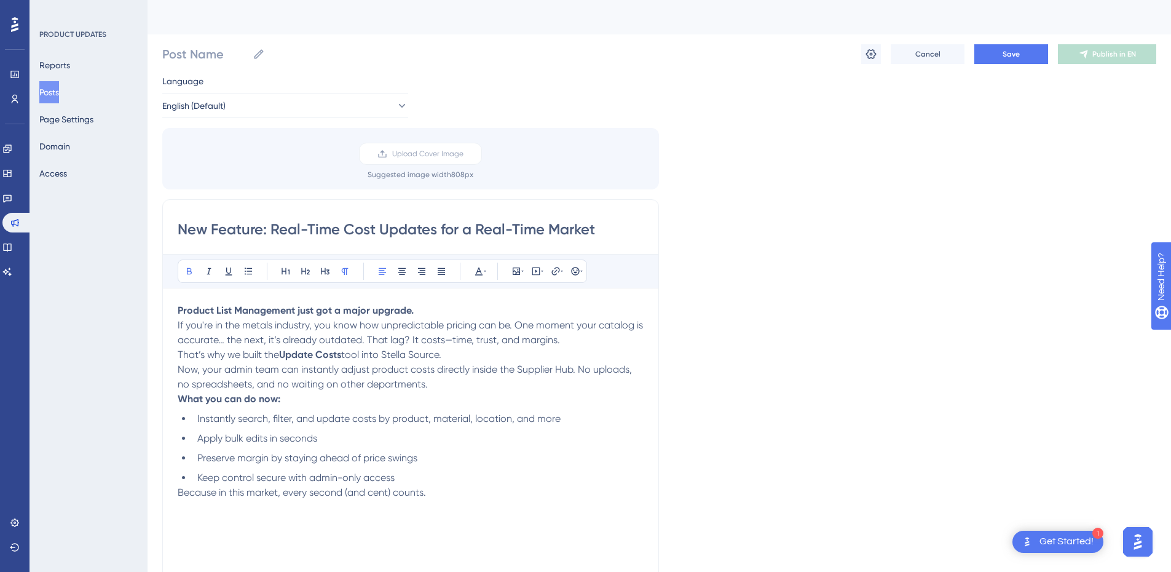
click at [450, 308] on p "Product List Management just got a major upgrade." at bounding box center [411, 310] width 466 height 15
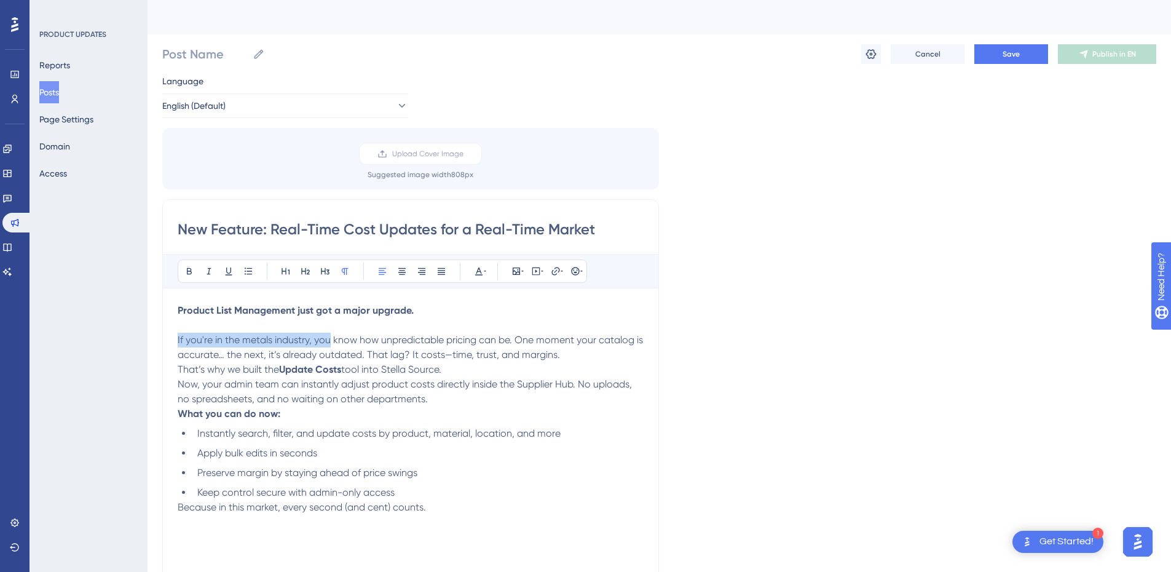
drag, startPoint x: 329, startPoint y: 341, endPoint x: 155, endPoint y: 345, distance: 174.6
click at [155, 345] on div "Performance Users Engagement Widgets Feedback Product Updates Knowledge Base AI…" at bounding box center [659, 455] width 1023 height 910
click at [267, 355] on span "You know how unpredictable pricing can be in the metals industry. One moment yo…" at bounding box center [392, 347] width 428 height 26
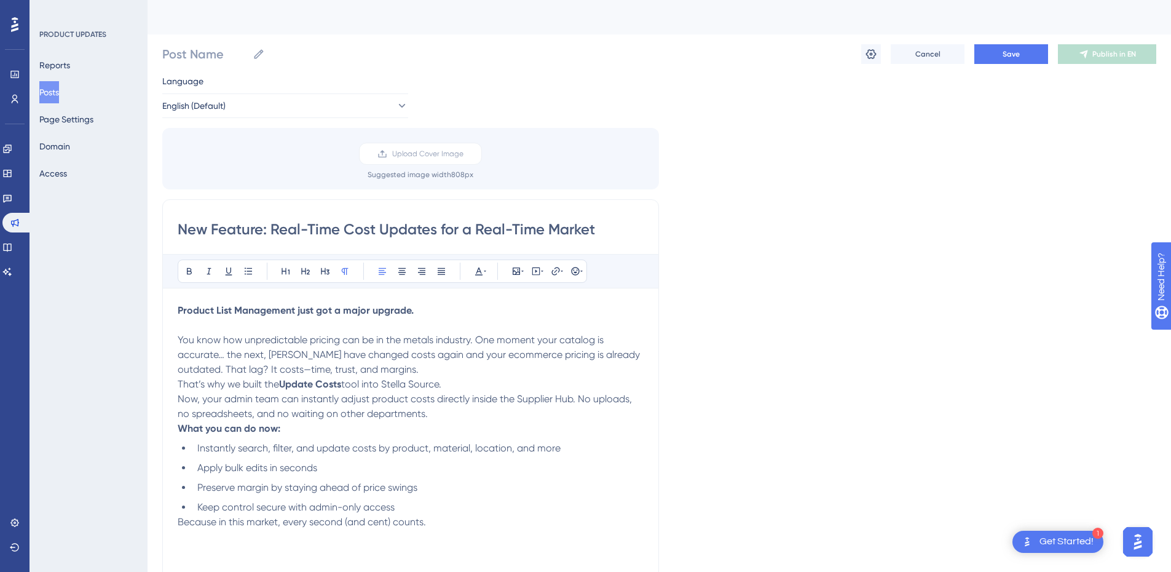
click at [648, 350] on div "New Feature: Real-Time Cost Updates for a Real-Time Market Bold Italic Underlin…" at bounding box center [410, 394] width 497 height 390
click at [640, 352] on p "You know how unpredictable pricing can be in the metals industry. One moment yo…" at bounding box center [411, 355] width 466 height 44
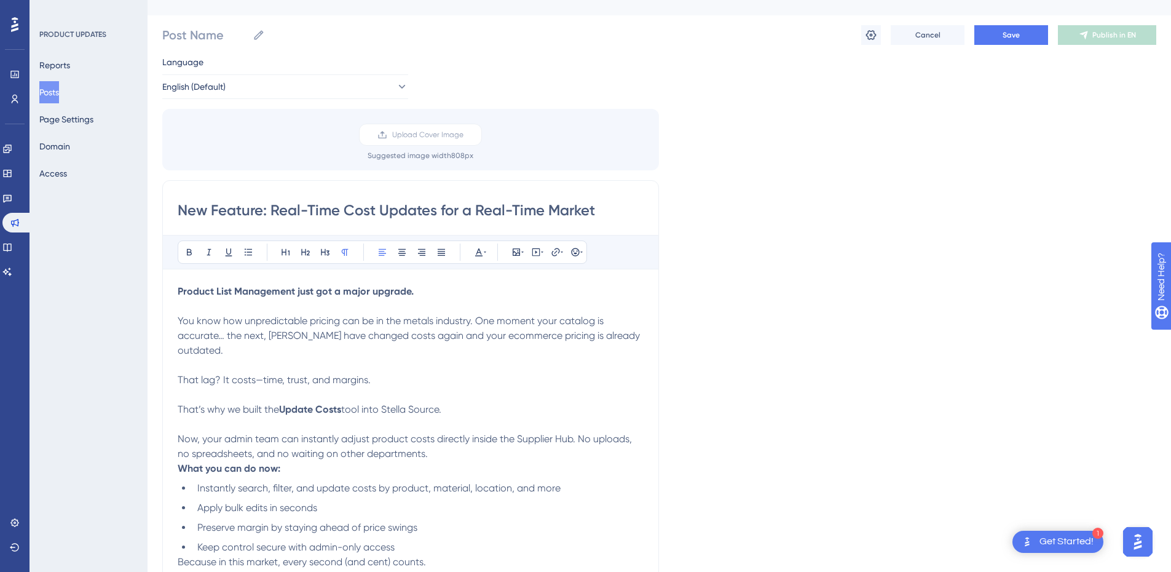
scroll to position [184, 0]
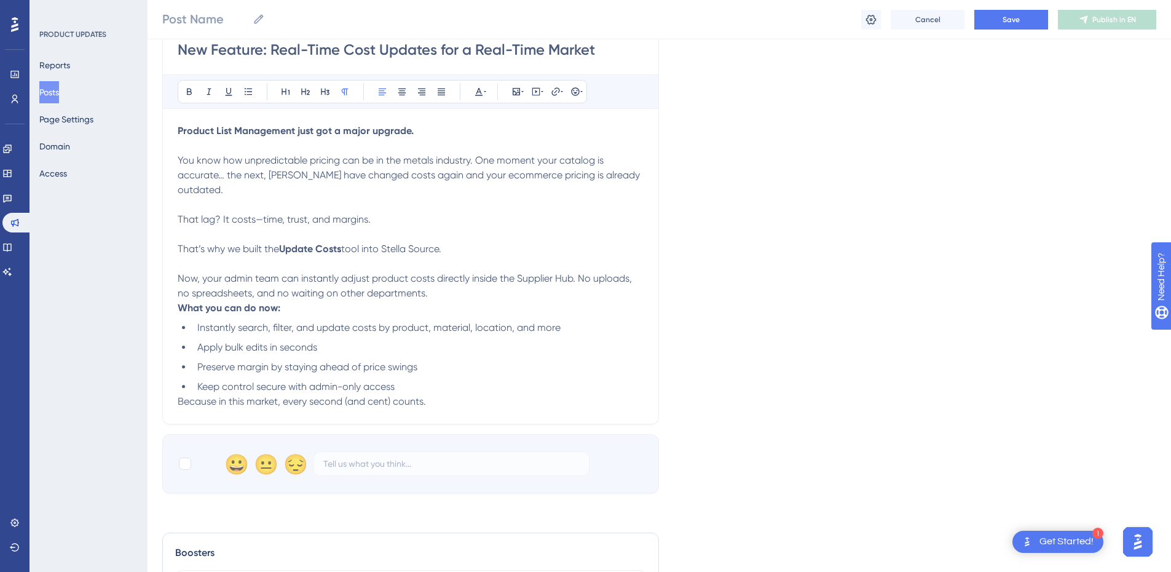
click at [510, 277] on p "Now, your admin team can instantly adjust product costs directly inside the Sup…" at bounding box center [411, 286] width 466 height 30
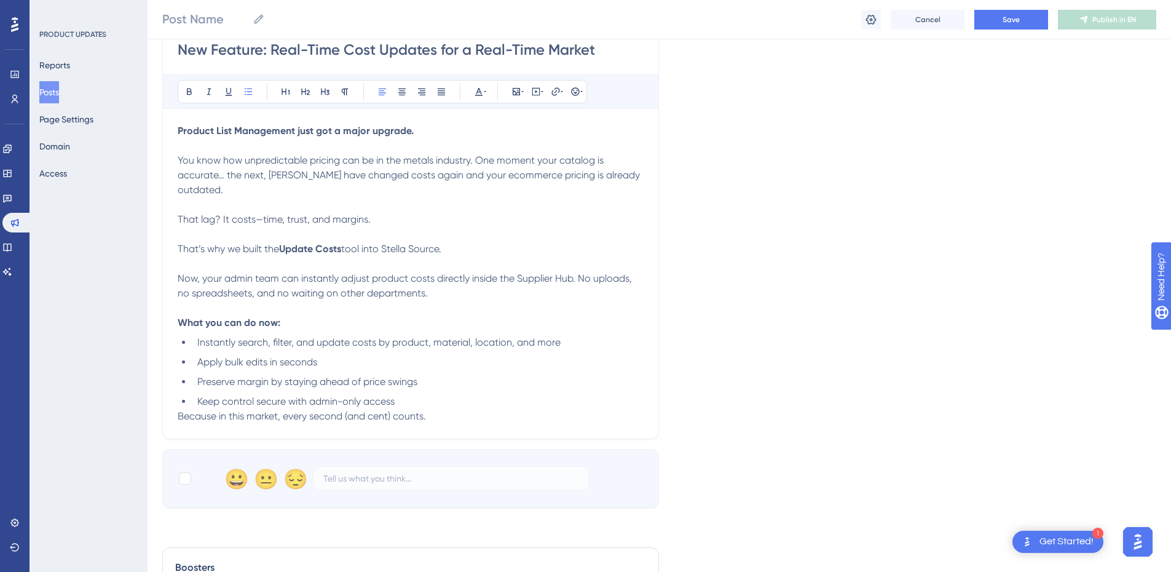
click at [427, 394] on li "Keep control secure with admin-only access" at bounding box center [417, 401] width 451 height 15
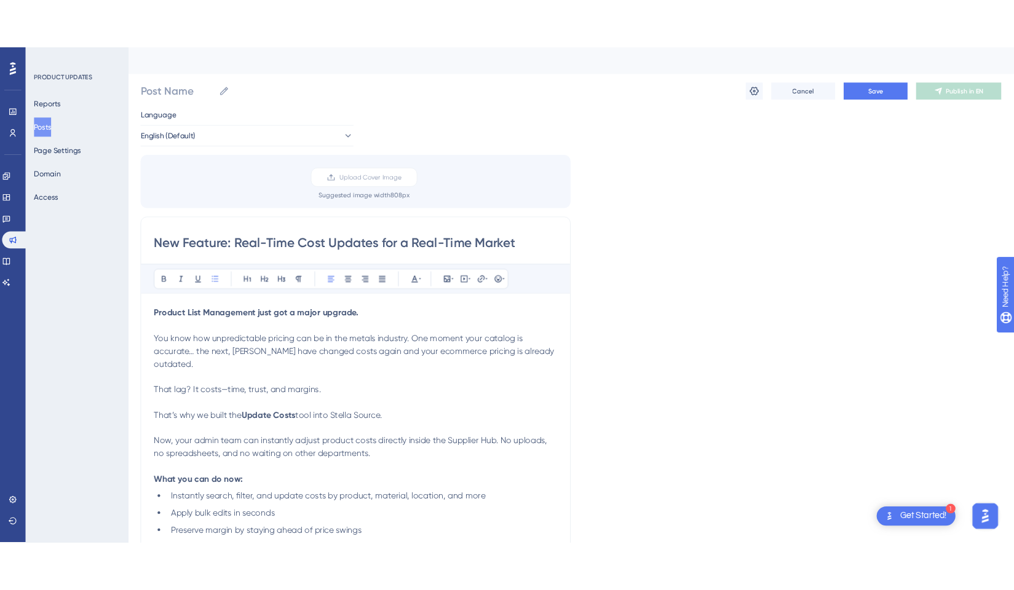
scroll to position [0, 0]
